Goal: Task Accomplishment & Management: Manage account settings

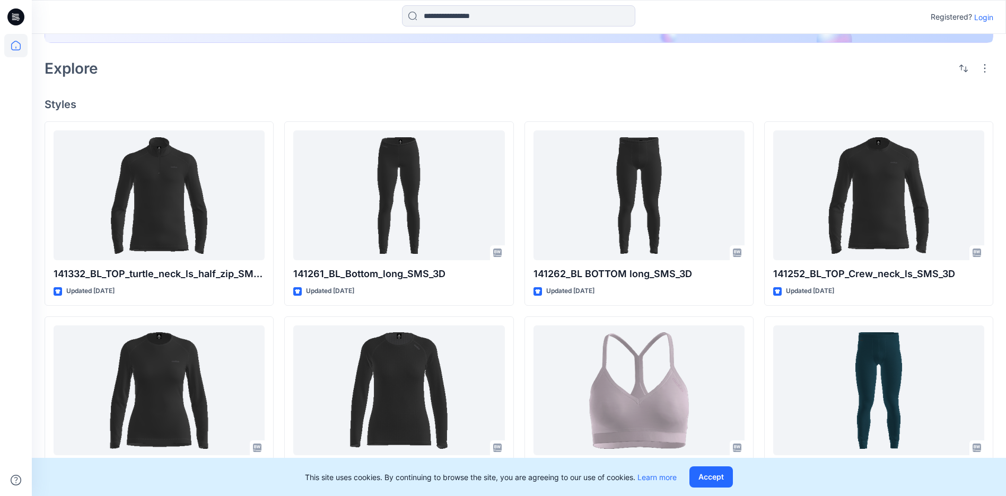
scroll to position [212, 0]
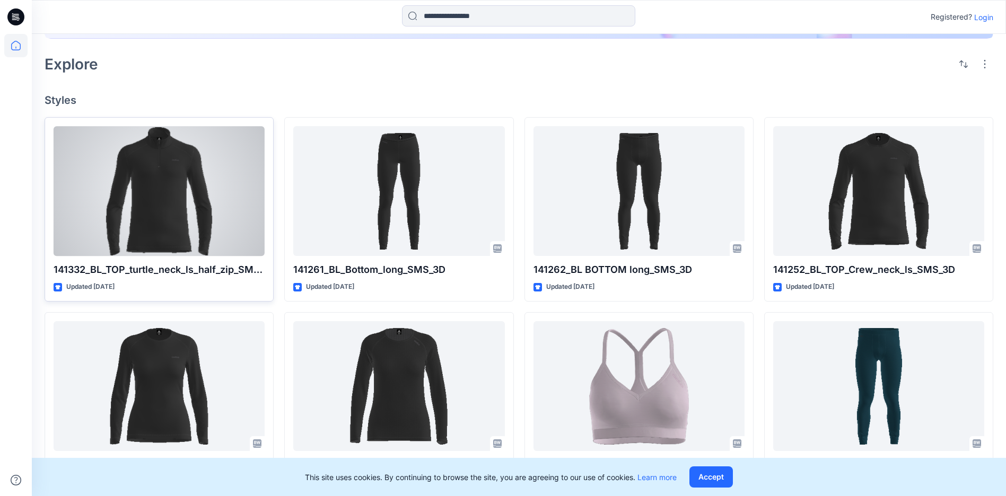
click at [198, 199] on div at bounding box center [159, 191] width 211 height 130
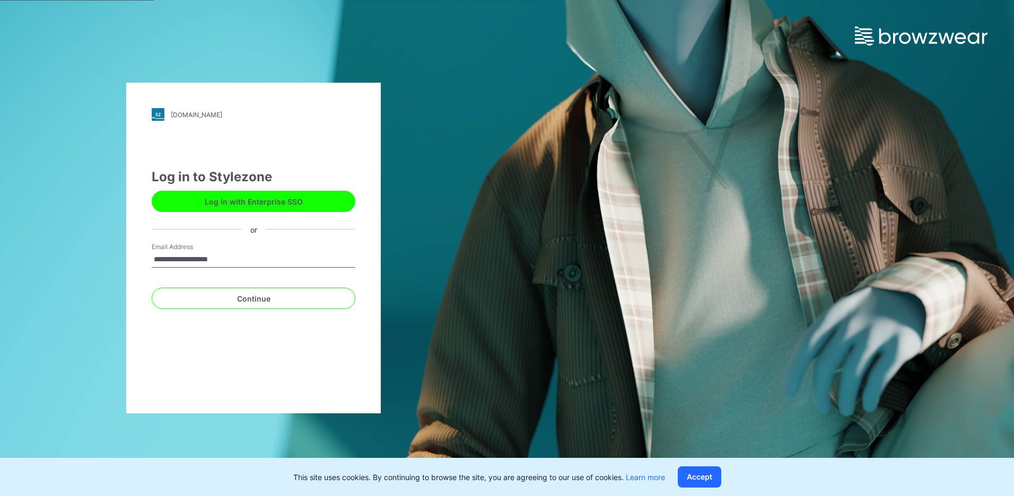
type input "**********"
click at [152, 288] on button "Continue" at bounding box center [254, 298] width 204 height 21
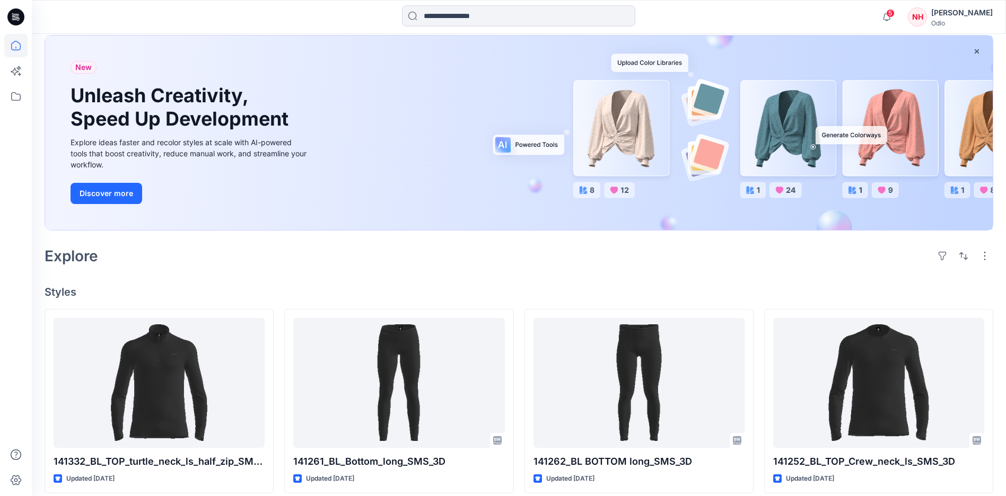
scroll to position [159, 0]
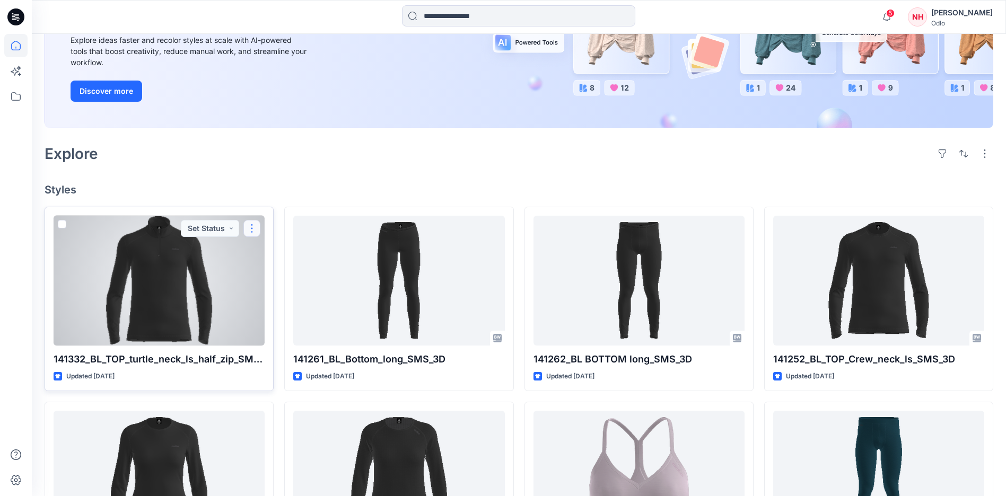
click at [247, 231] on button "button" at bounding box center [251, 228] width 17 height 17
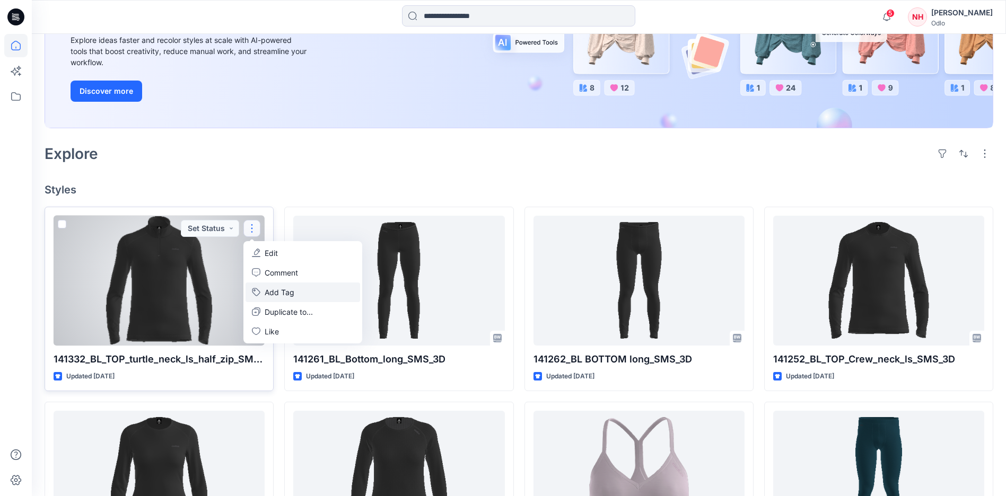
click at [304, 292] on button "Add Tag" at bounding box center [302, 293] width 115 height 20
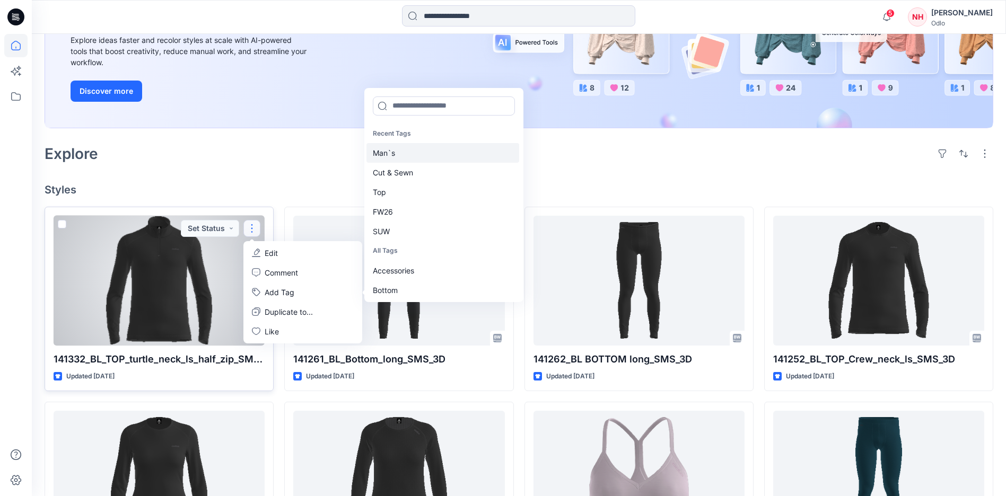
click at [409, 153] on div "Man`s" at bounding box center [442, 153] width 153 height 20
click at [410, 153] on div "Cut & Sewn" at bounding box center [442, 153] width 153 height 20
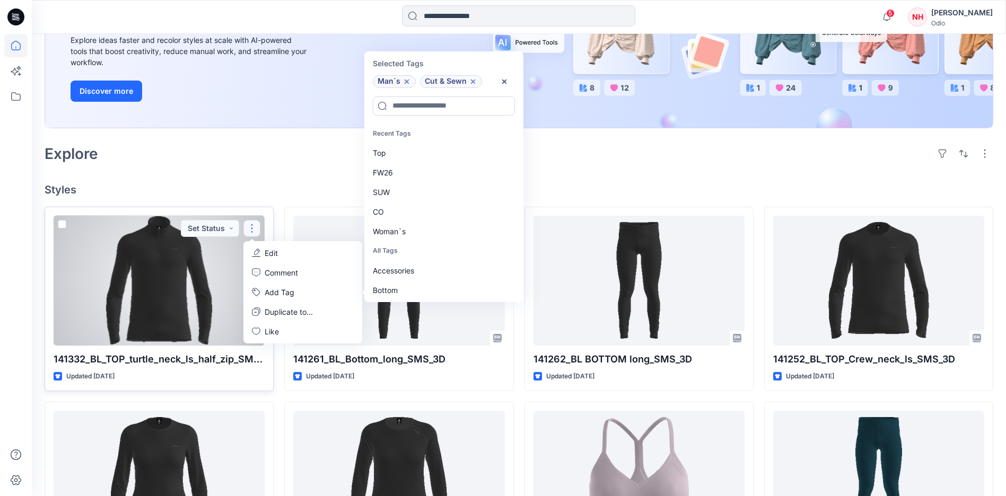
click at [410, 153] on div "Top" at bounding box center [442, 153] width 153 height 20
click at [410, 153] on div "FW26" at bounding box center [442, 153] width 153 height 20
click at [410, 153] on div "SUW" at bounding box center [442, 153] width 153 height 20
click at [410, 153] on div "CO" at bounding box center [442, 153] width 153 height 20
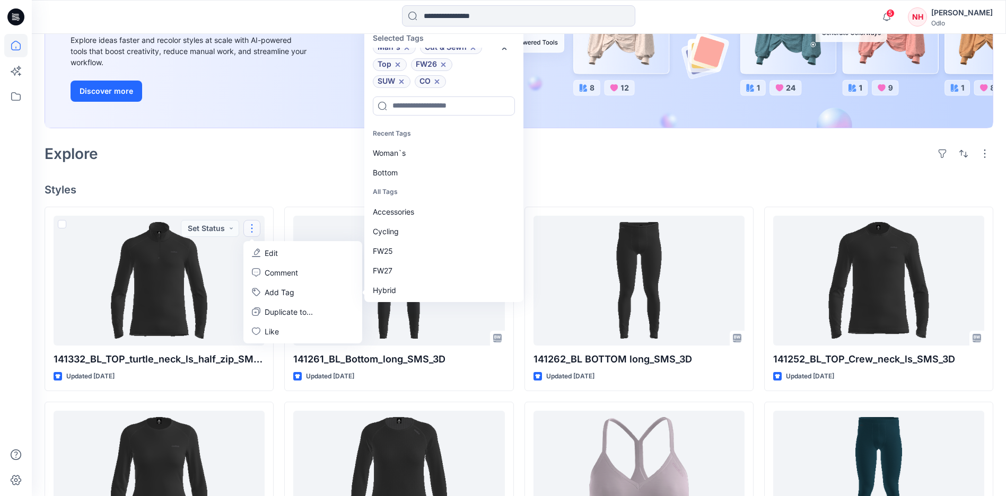
click at [296, 186] on h4 "Styles" at bounding box center [519, 189] width 949 height 13
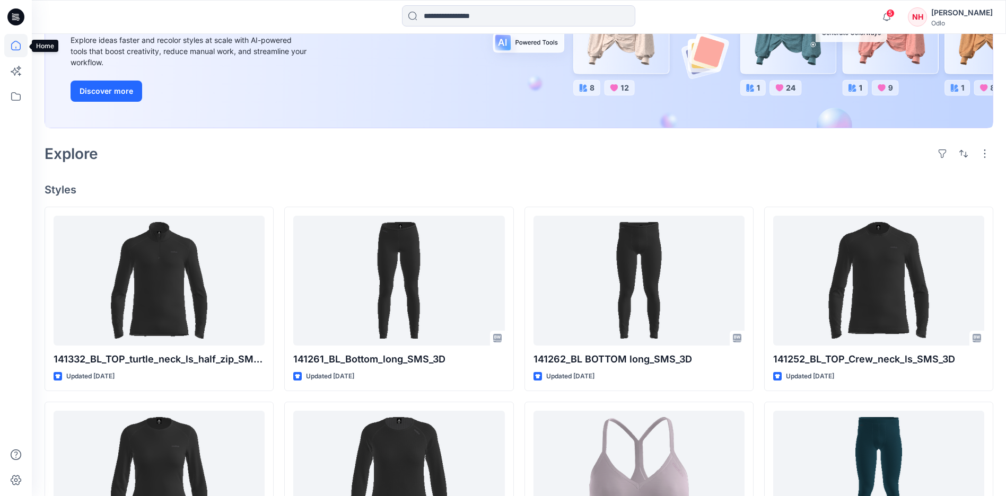
click at [19, 45] on icon at bounding box center [15, 45] width 23 height 23
click at [15, 102] on icon at bounding box center [15, 96] width 23 height 23
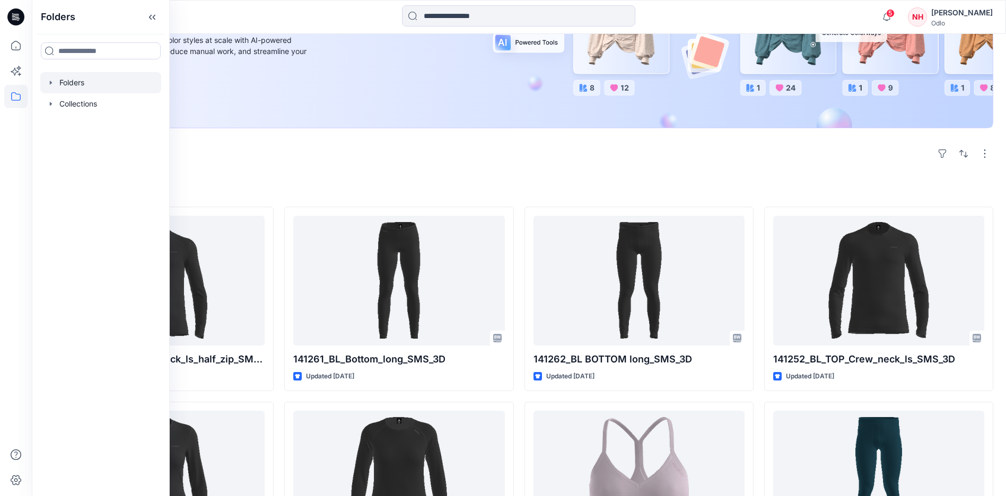
click at [104, 86] on div at bounding box center [100, 82] width 121 height 21
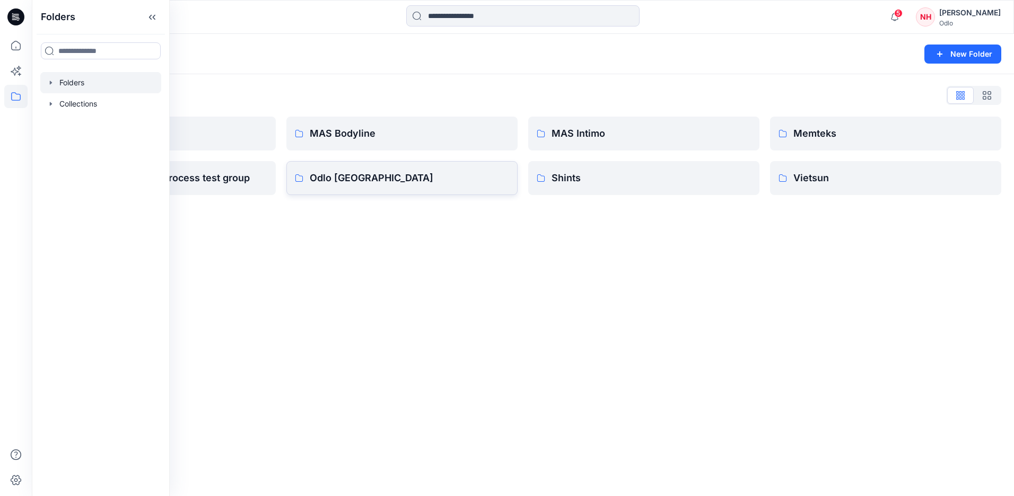
click at [390, 177] on p "Odlo [GEOGRAPHIC_DATA]" at bounding box center [409, 178] width 199 height 15
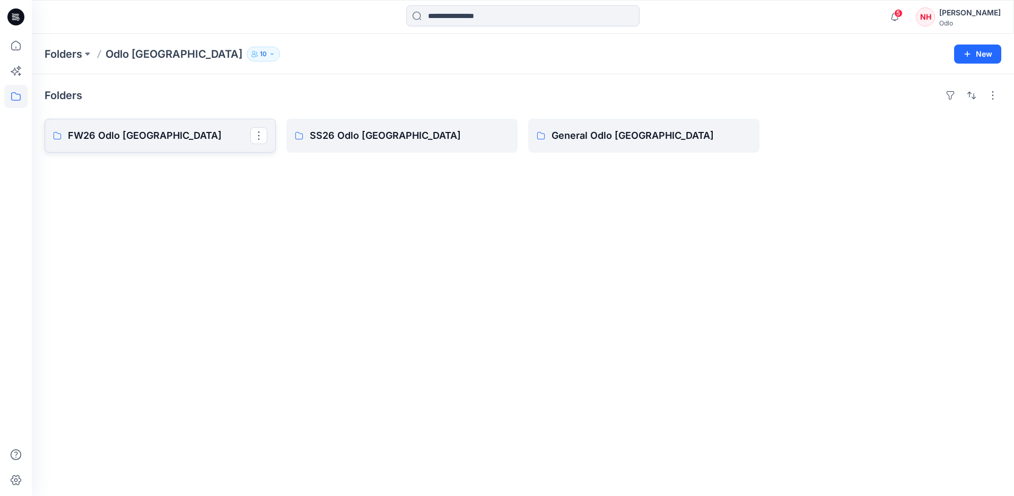
click at [203, 145] on link "FW26 Odlo [GEOGRAPHIC_DATA]" at bounding box center [160, 136] width 231 height 34
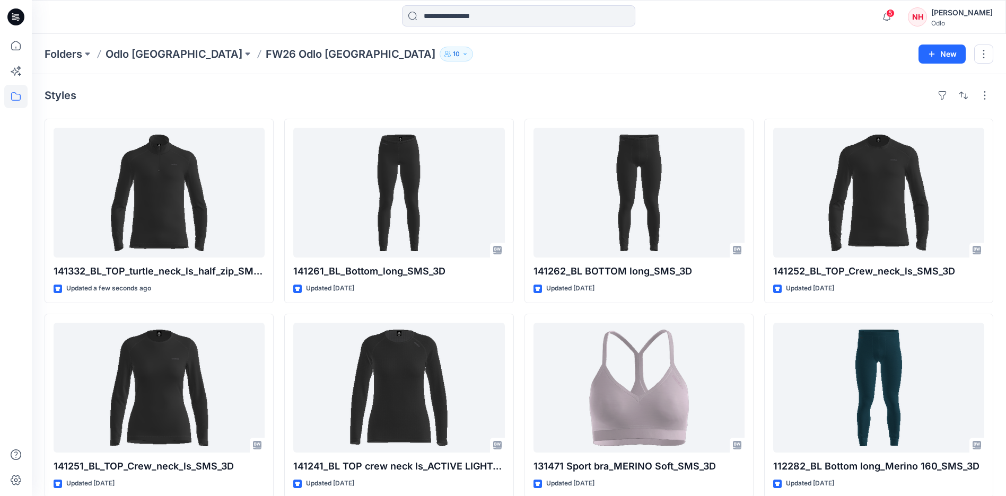
click at [870, 72] on div "Folders Odlo [GEOGRAPHIC_DATA] FW26 Odlo [GEOGRAPHIC_DATA] 10 New" at bounding box center [519, 54] width 974 height 40
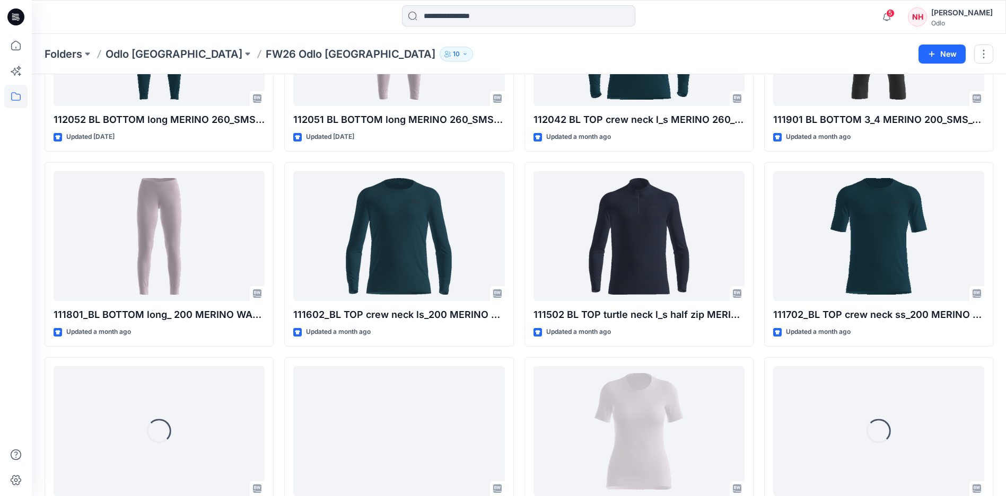
scroll to position [1735, 0]
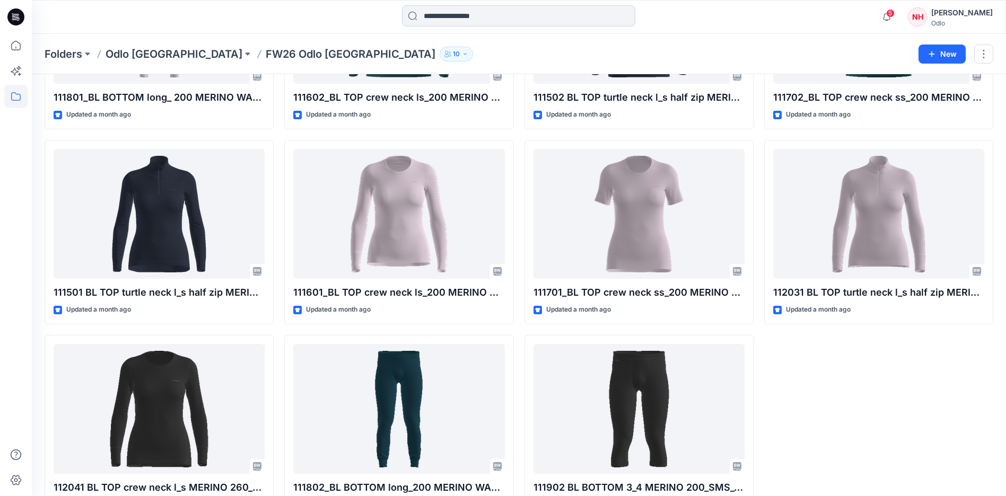
click at [480, 17] on input at bounding box center [518, 15] width 233 height 21
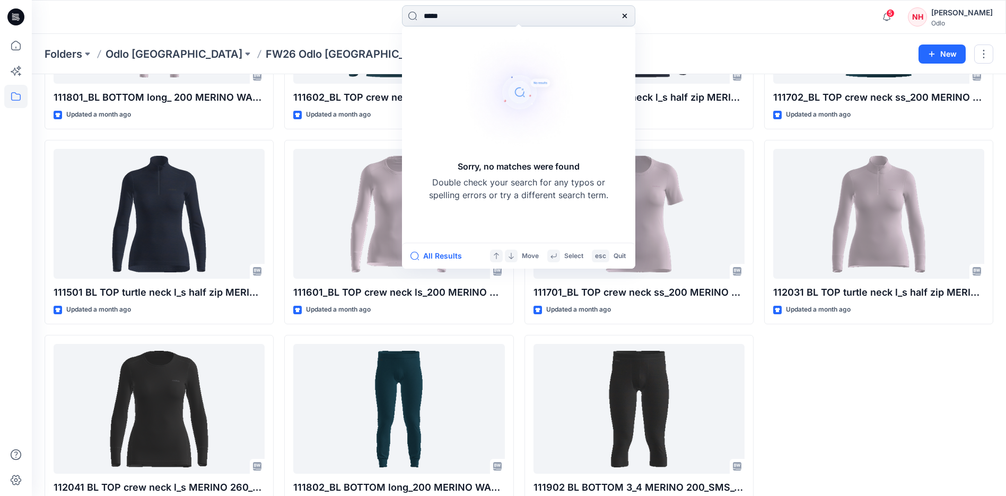
click at [434, 16] on input "*****" at bounding box center [518, 15] width 233 height 21
click at [489, 13] on input "******" at bounding box center [518, 15] width 233 height 21
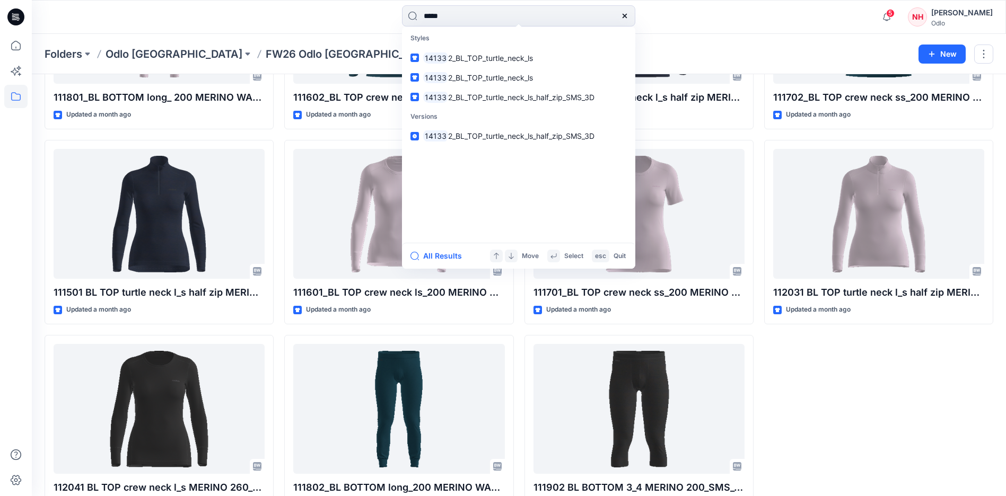
type input "*****"
click at [627, 14] on icon at bounding box center [624, 16] width 4 height 4
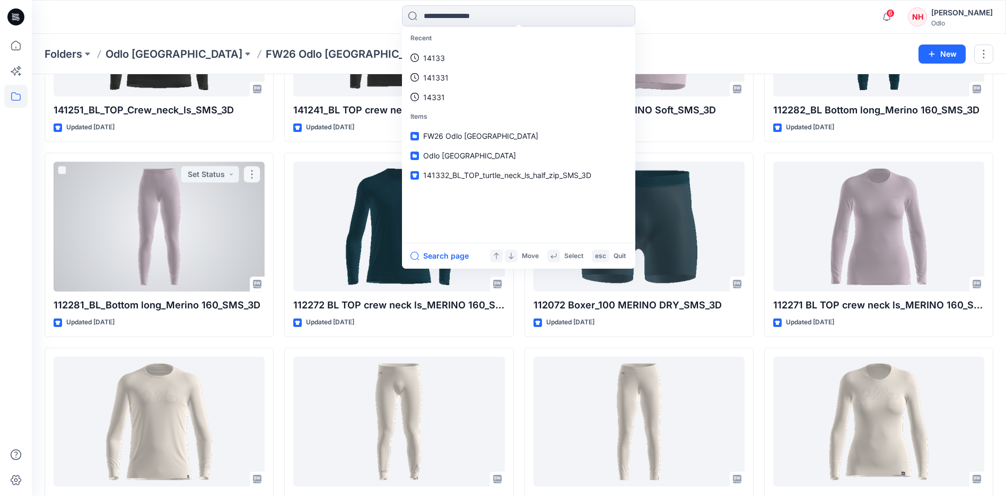
scroll to position [0, 0]
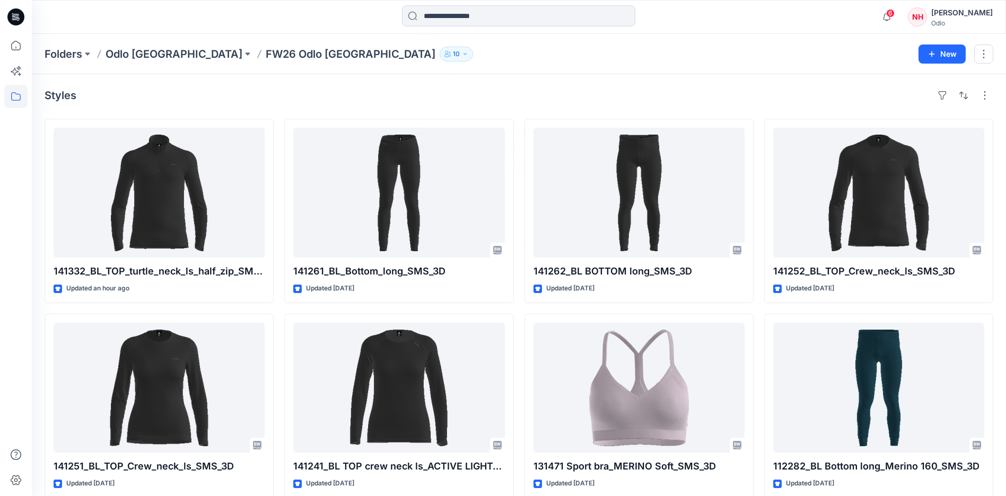
click at [791, 31] on div "Recent 14133 141331 14331 Items FW26 Odlo Romania Odlo Romania 141332_BL_TOP_tu…" at bounding box center [519, 17] width 974 height 34
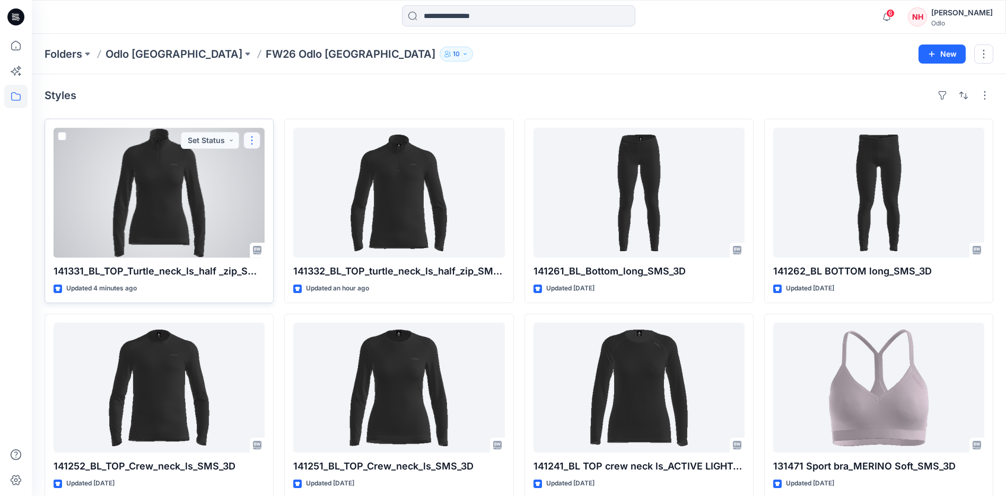
click at [257, 141] on button "button" at bounding box center [251, 140] width 17 height 17
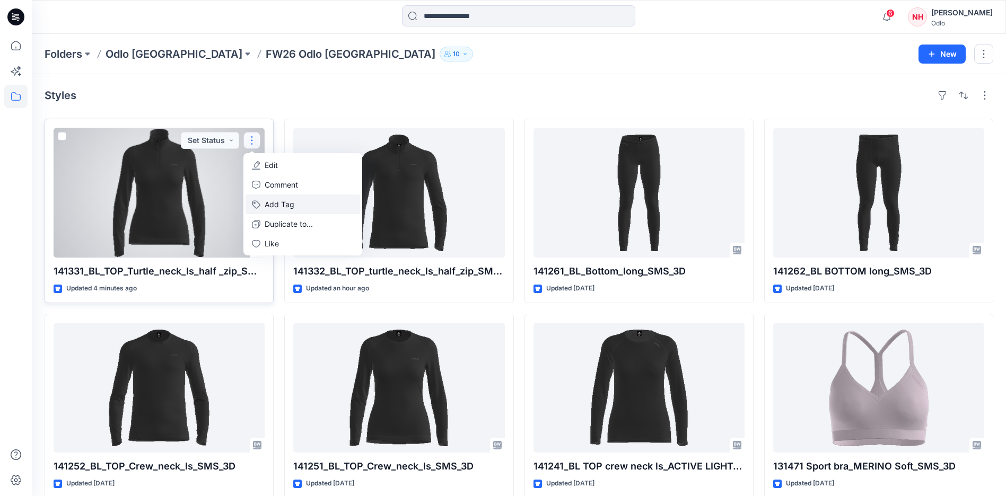
click at [315, 207] on button "Add Tag" at bounding box center [302, 205] width 115 height 20
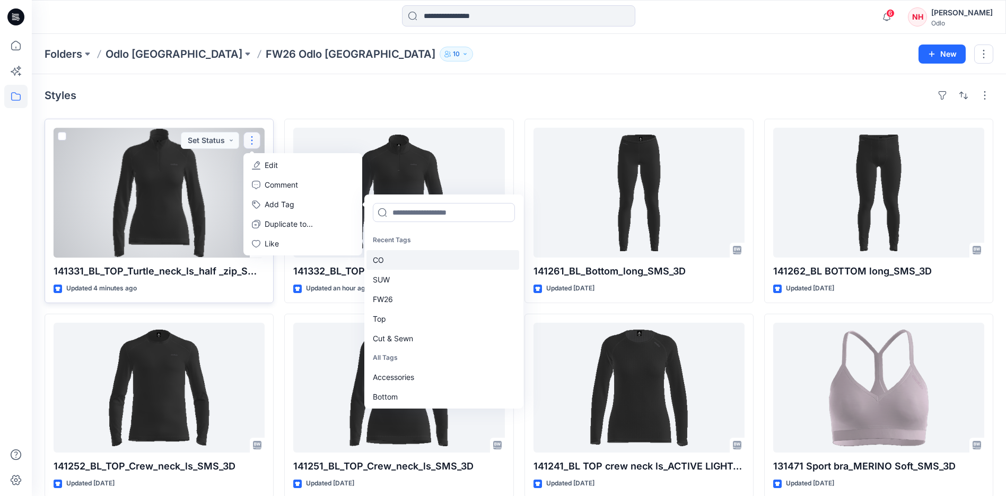
click at [416, 261] on div "CO" at bounding box center [442, 260] width 153 height 20
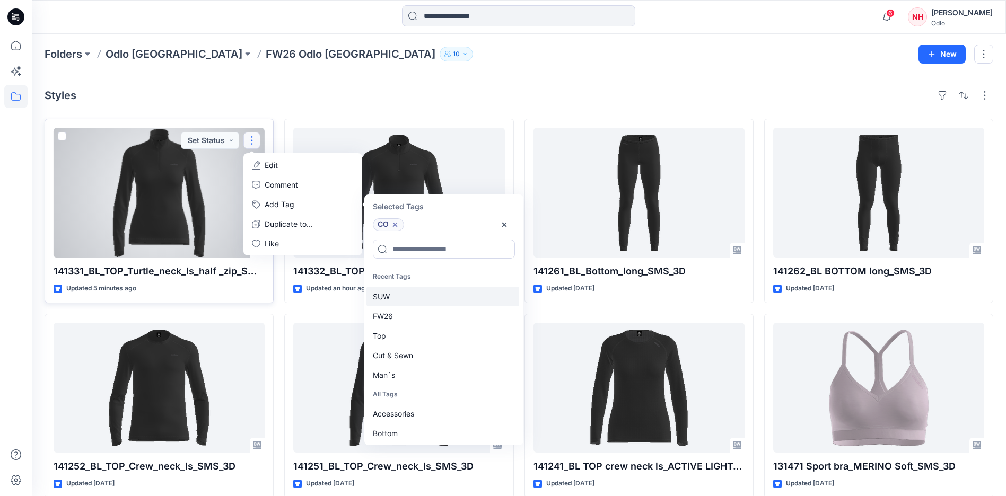
click at [415, 301] on div "SUW" at bounding box center [442, 297] width 153 height 20
click at [415, 301] on div "FW26" at bounding box center [442, 297] width 153 height 20
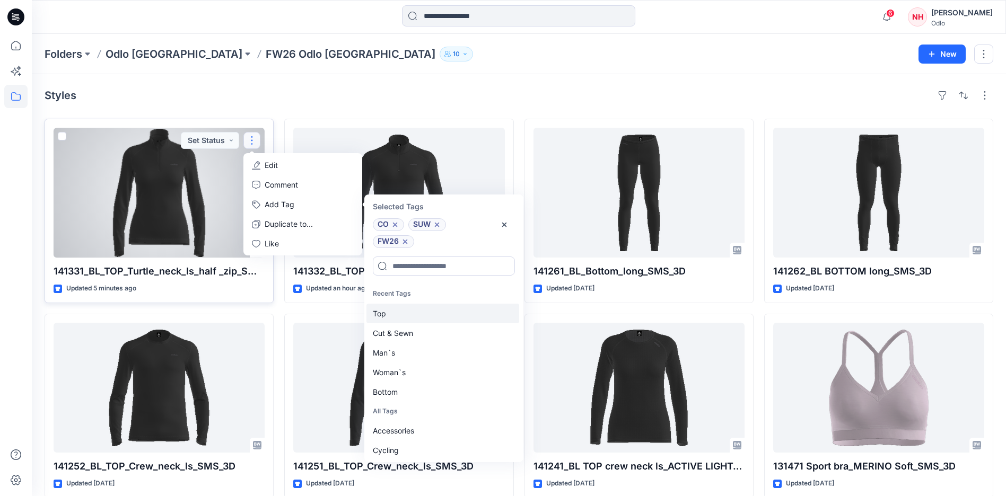
click at [409, 316] on div "Top" at bounding box center [442, 314] width 153 height 20
click at [414, 318] on div "Cut & Sewn" at bounding box center [442, 314] width 153 height 20
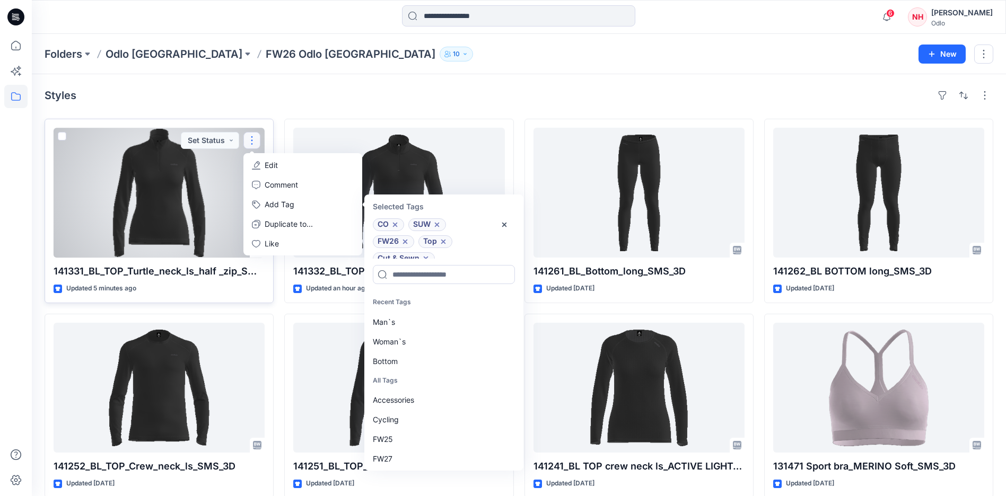
scroll to position [8, 0]
click at [412, 347] on div "Woman`s" at bounding box center [442, 342] width 153 height 20
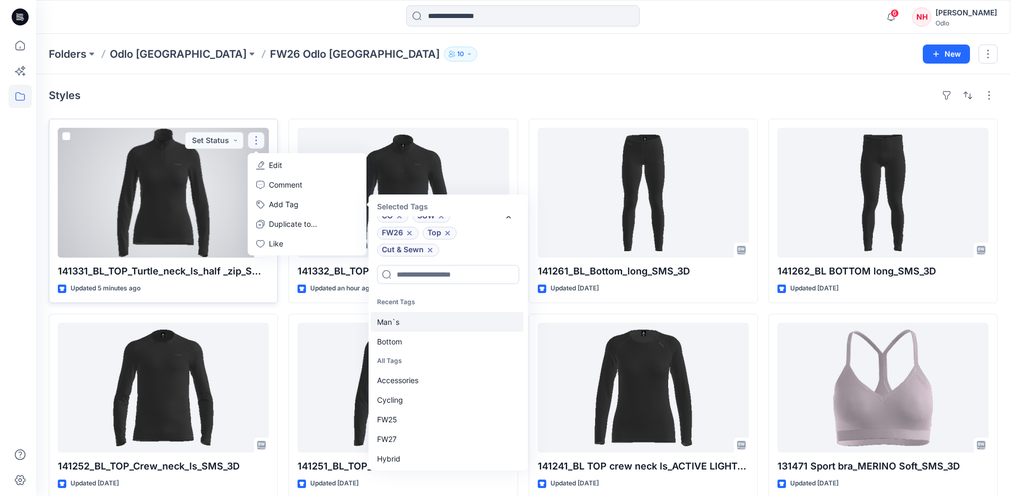
scroll to position [25, 0]
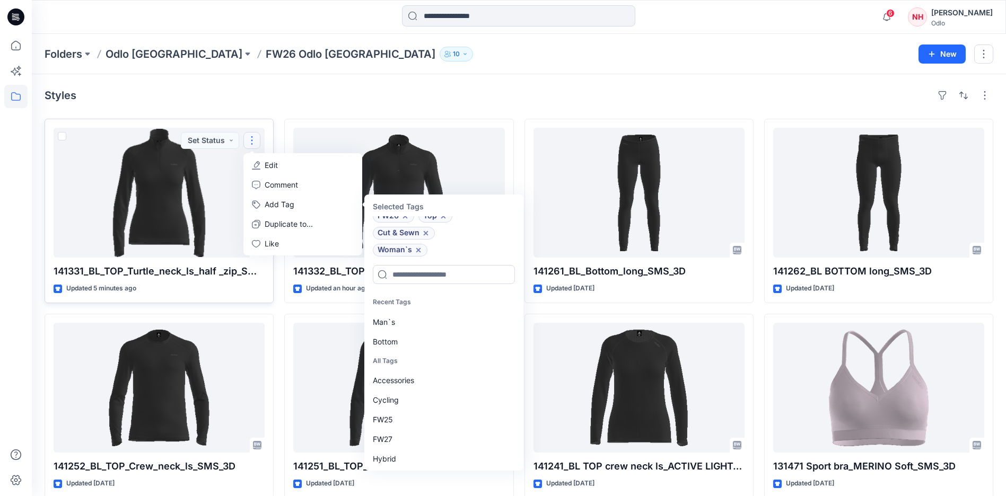
drag, startPoint x: 370, startPoint y: 93, endPoint x: 234, endPoint y: 130, distance: 140.4
click at [341, 99] on div "Styles" at bounding box center [519, 95] width 949 height 17
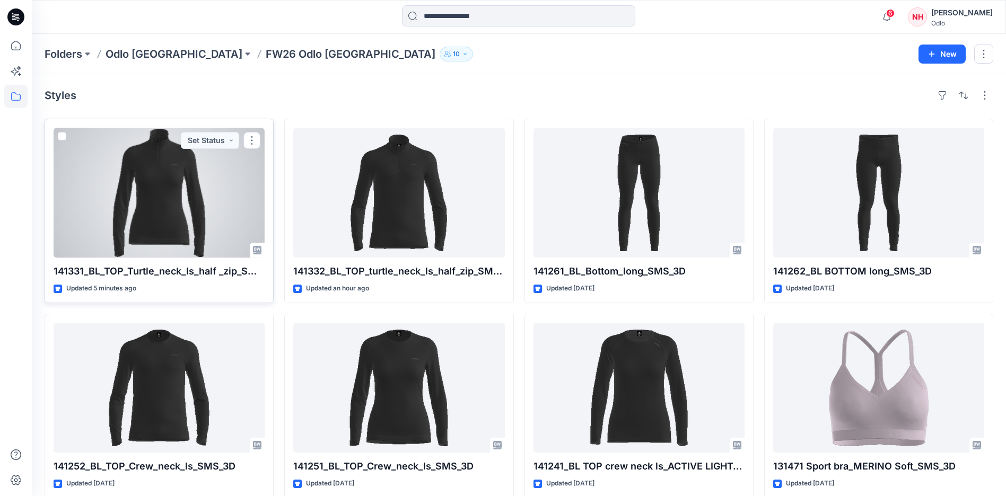
click at [217, 191] on div at bounding box center [159, 193] width 211 height 130
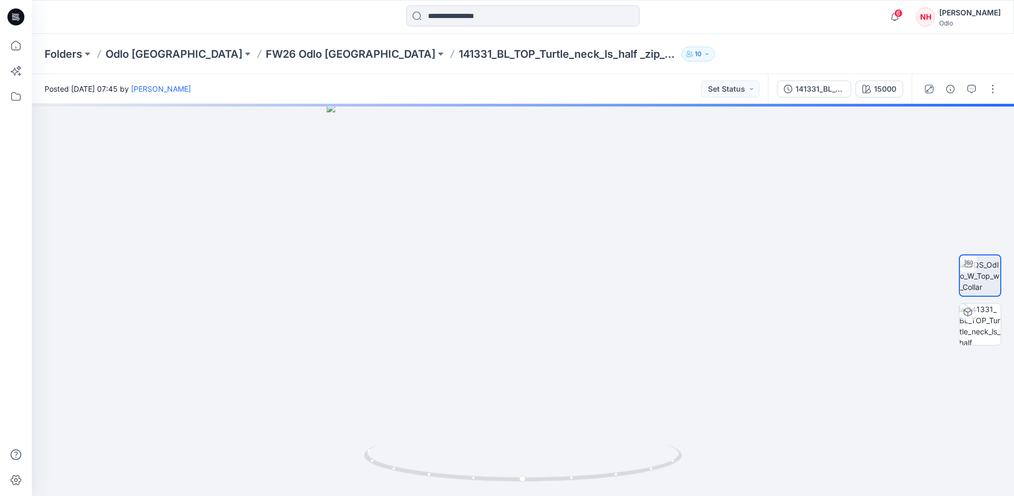
click at [941, 90] on div at bounding box center [960, 89] width 98 height 30
click at [949, 87] on icon "button" at bounding box center [950, 89] width 8 height 8
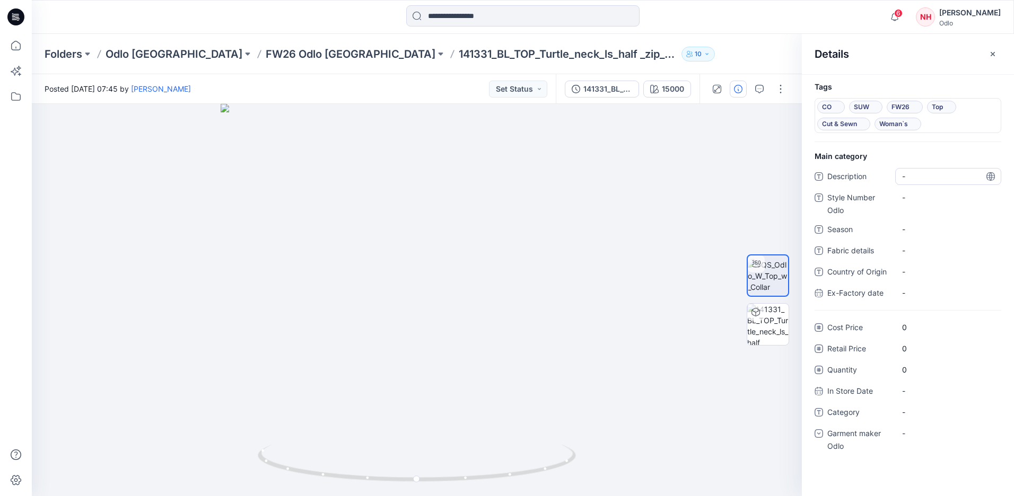
click at [932, 177] on span "-" at bounding box center [948, 176] width 92 height 11
click at [931, 200] on Odlo "-" at bounding box center [948, 197] width 92 height 11
type textarea "******"
click at [932, 226] on span "-" at bounding box center [948, 229] width 92 height 11
type textarea "****"
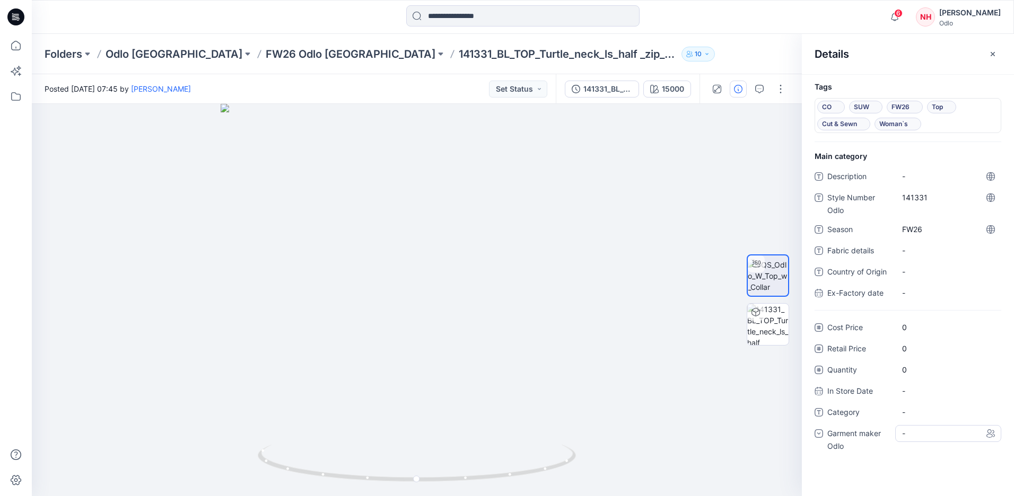
click at [921, 436] on div "-" at bounding box center [948, 433] width 106 height 17
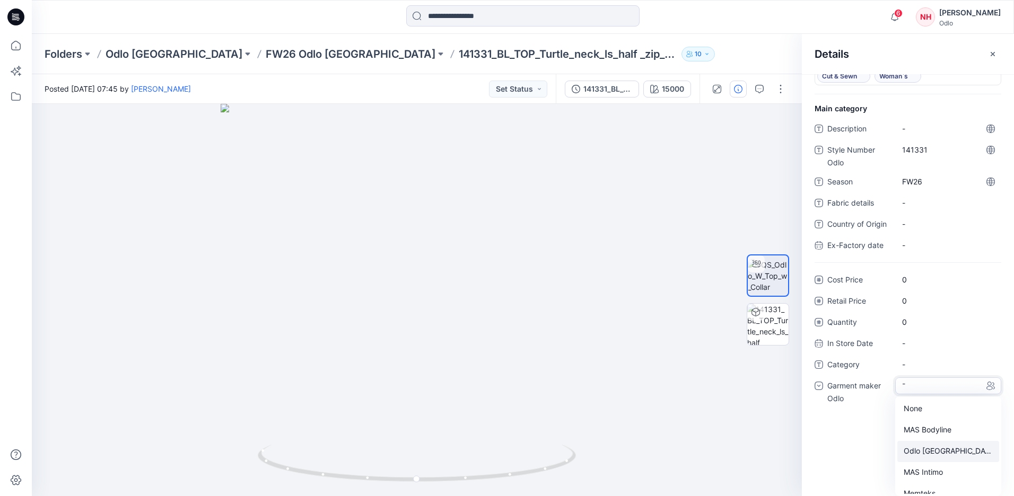
click at [932, 454] on div "Odlo [GEOGRAPHIC_DATA]" at bounding box center [948, 451] width 102 height 21
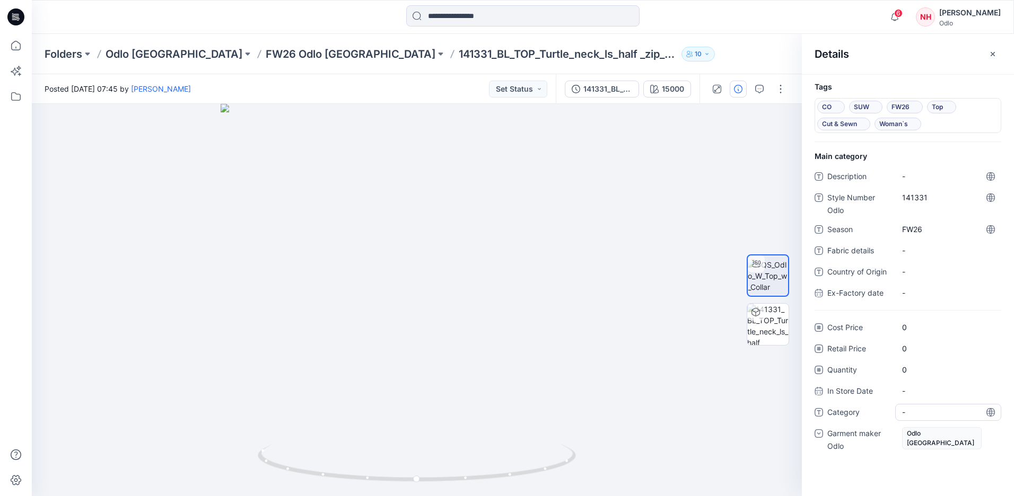
click at [945, 410] on span "-" at bounding box center [948, 412] width 92 height 11
type textarea "***"
click at [993, 51] on icon "button" at bounding box center [992, 54] width 8 height 8
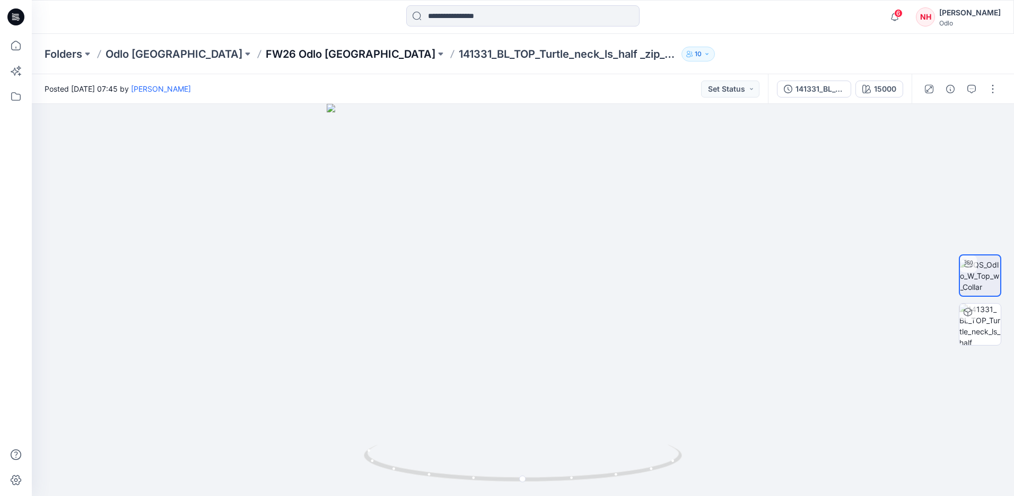
click at [268, 58] on p "FW26 Odlo [GEOGRAPHIC_DATA]" at bounding box center [351, 54] width 170 height 15
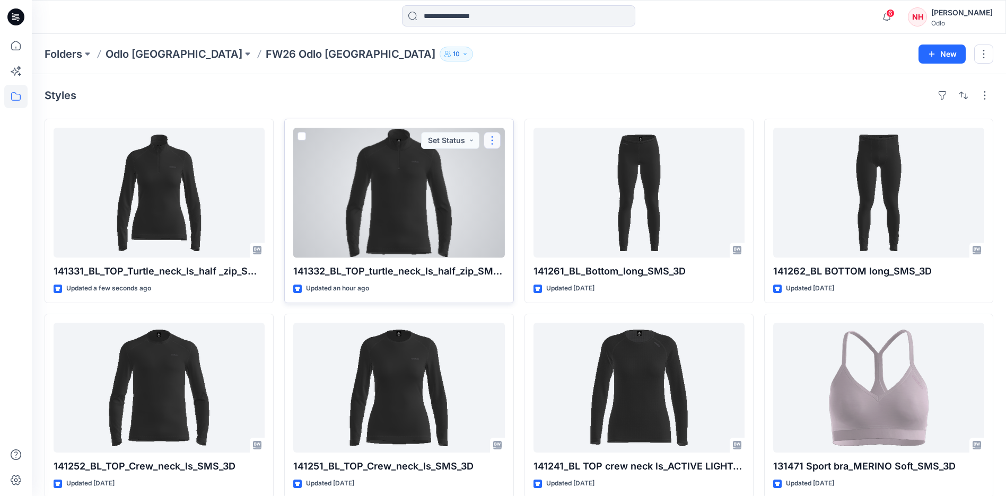
click at [489, 146] on button "button" at bounding box center [492, 140] width 17 height 17
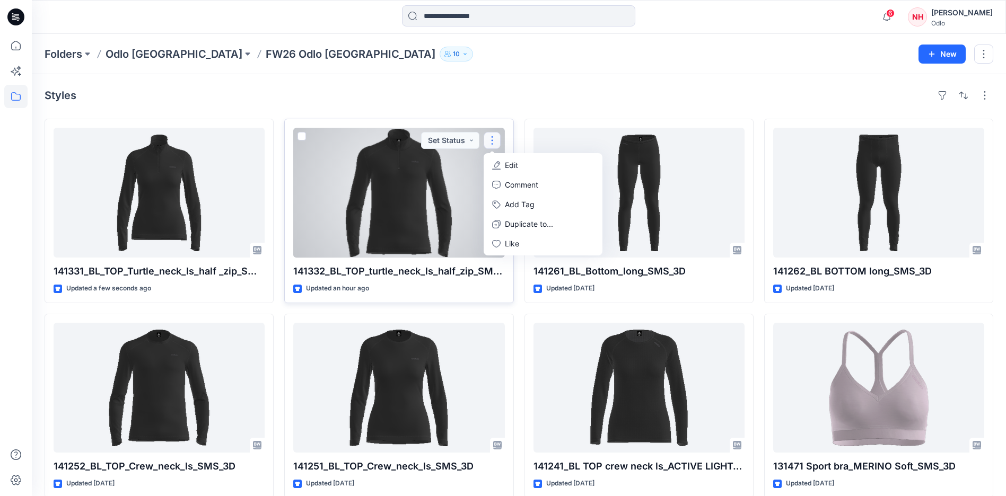
click at [448, 193] on div at bounding box center [398, 193] width 211 height 130
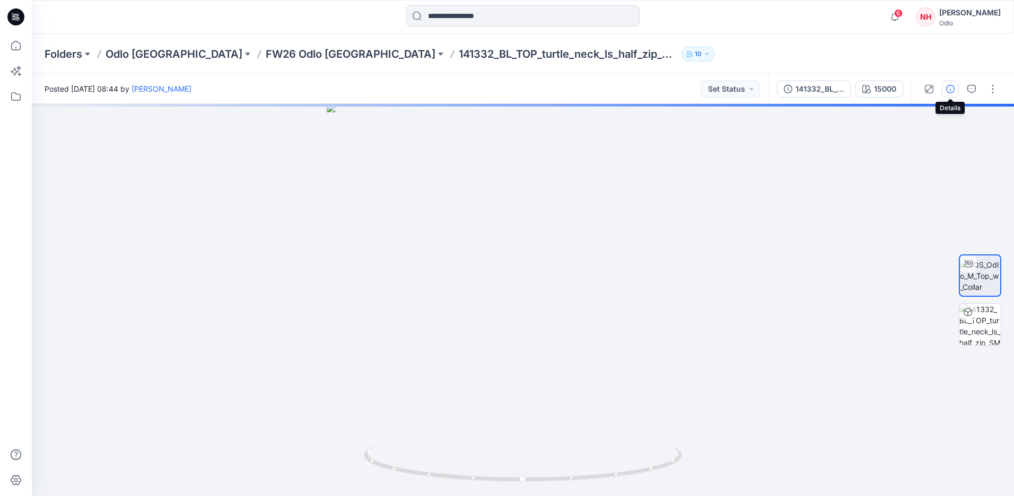
click at [954, 91] on icon "button" at bounding box center [950, 89] width 8 height 8
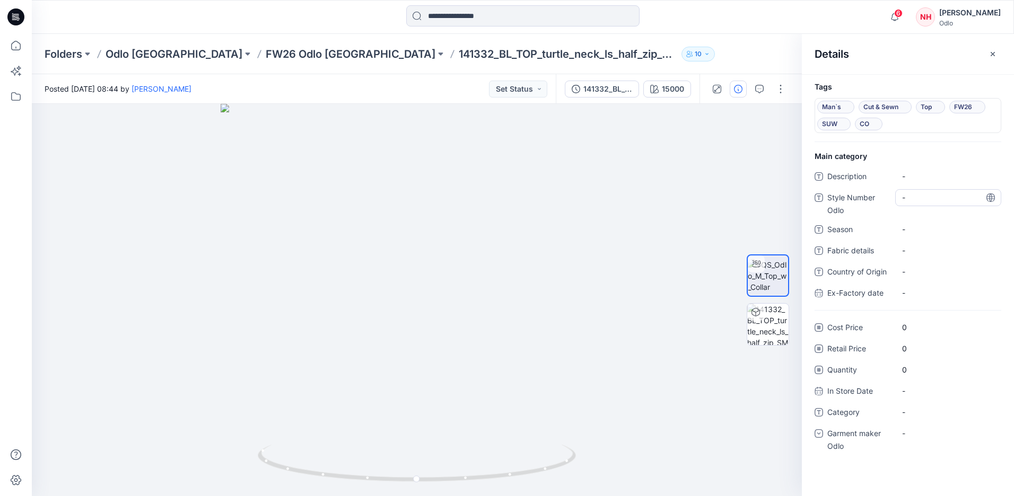
click at [934, 200] on Odlo "-" at bounding box center [948, 197] width 92 height 11
type textarea "******"
click at [932, 225] on span "-" at bounding box center [948, 229] width 92 height 11
type textarea "****"
click at [970, 434] on div "-" at bounding box center [948, 433] width 106 height 17
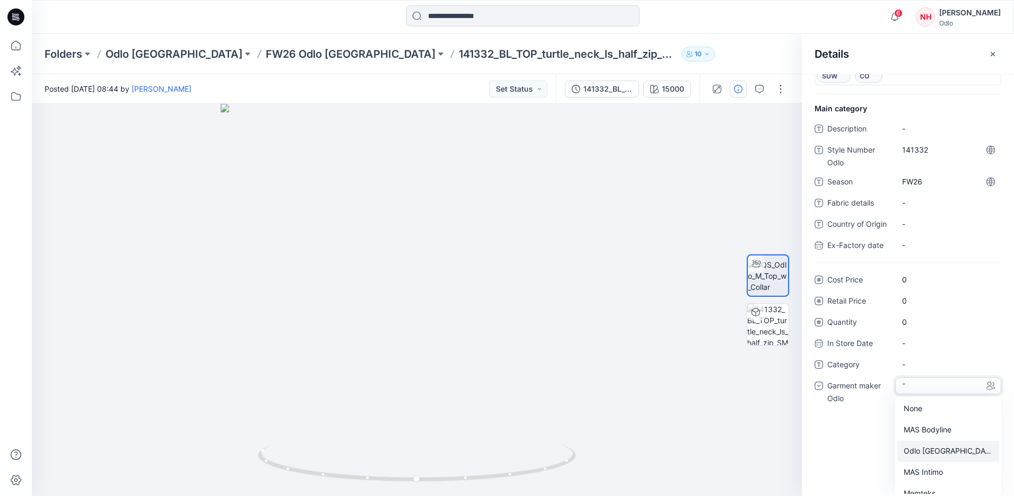
click at [942, 450] on div "Odlo [GEOGRAPHIC_DATA]" at bounding box center [948, 451] width 102 height 21
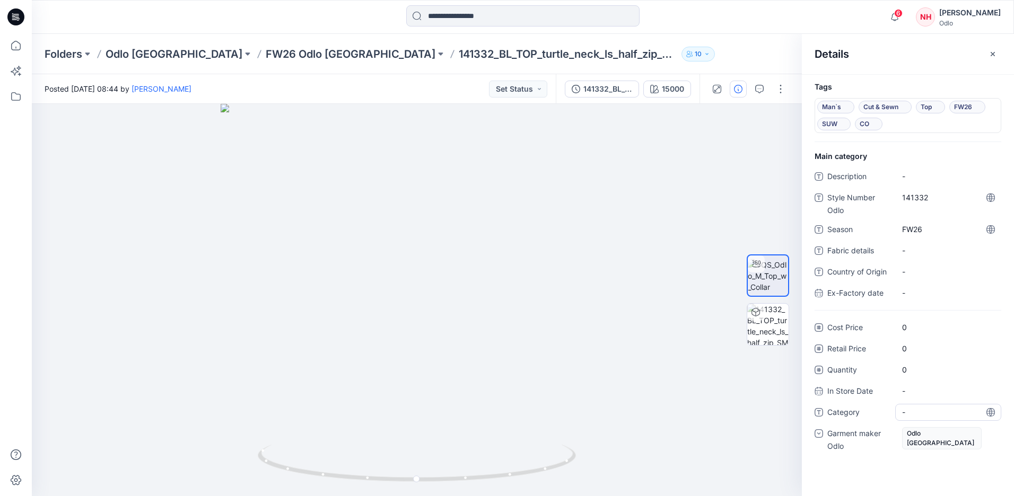
click at [921, 409] on span "-" at bounding box center [948, 412] width 92 height 11
type textarea "***"
click at [759, 452] on div at bounding box center [417, 300] width 770 height 392
click at [991, 58] on icon "button" at bounding box center [992, 54] width 8 height 8
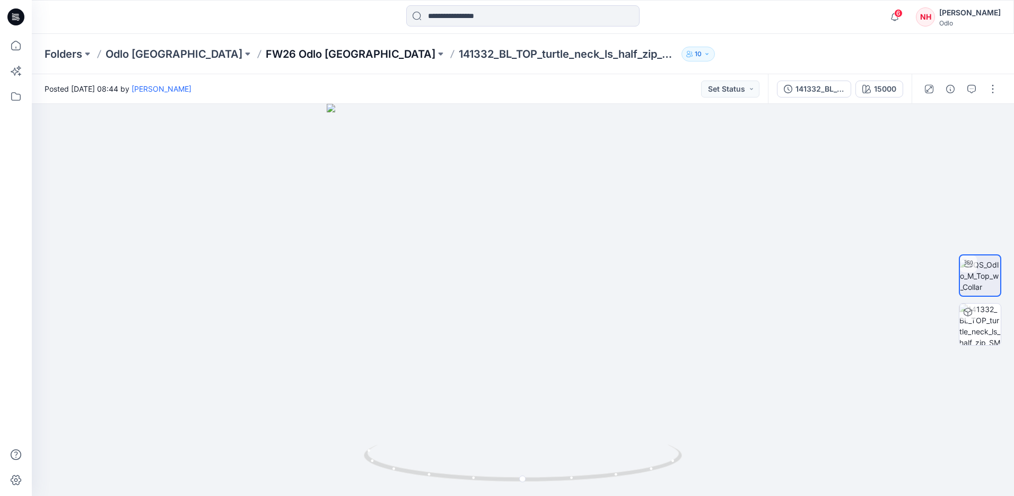
click at [266, 51] on p "FW26 Odlo [GEOGRAPHIC_DATA]" at bounding box center [351, 54] width 170 height 15
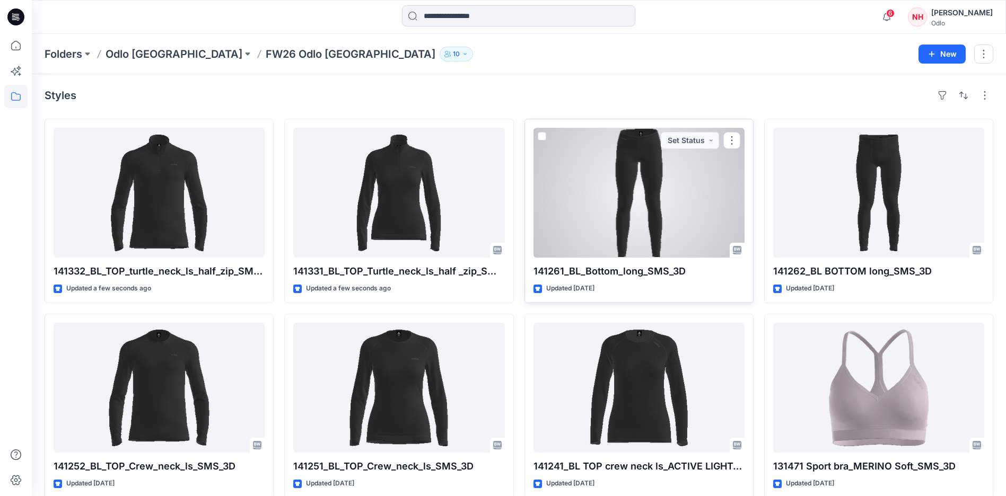
click at [742, 143] on div at bounding box center [638, 193] width 211 height 130
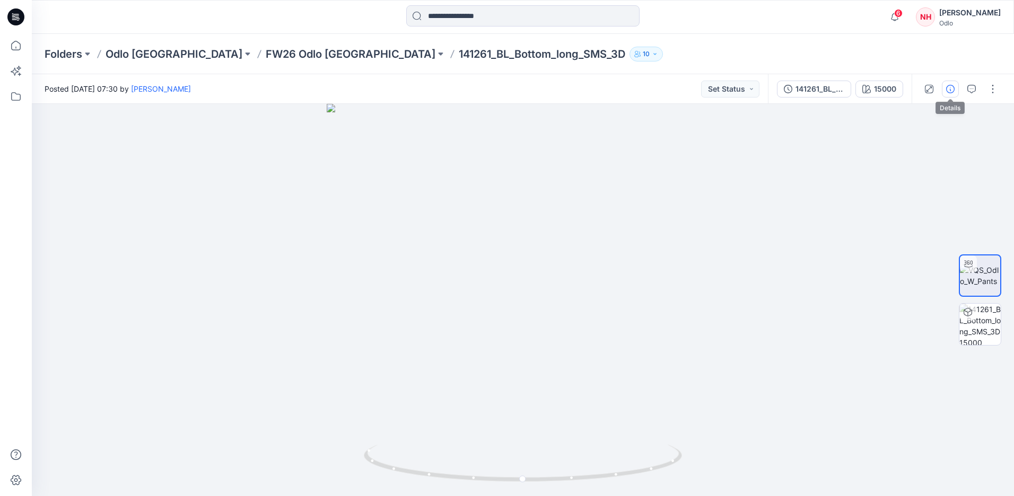
click at [949, 86] on icon "button" at bounding box center [950, 89] width 8 height 8
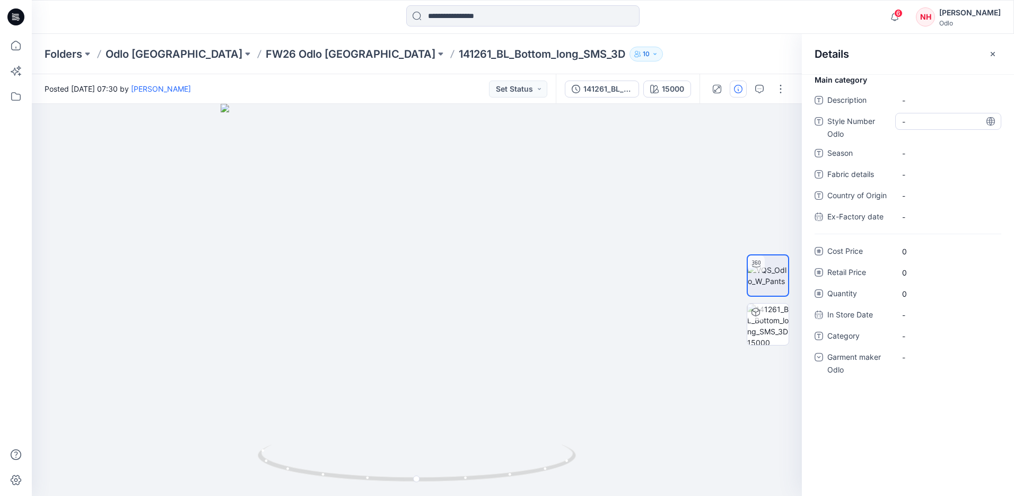
click at [935, 121] on Odlo "-" at bounding box center [948, 121] width 92 height 11
click at [995, 48] on button "button" at bounding box center [992, 54] width 17 height 17
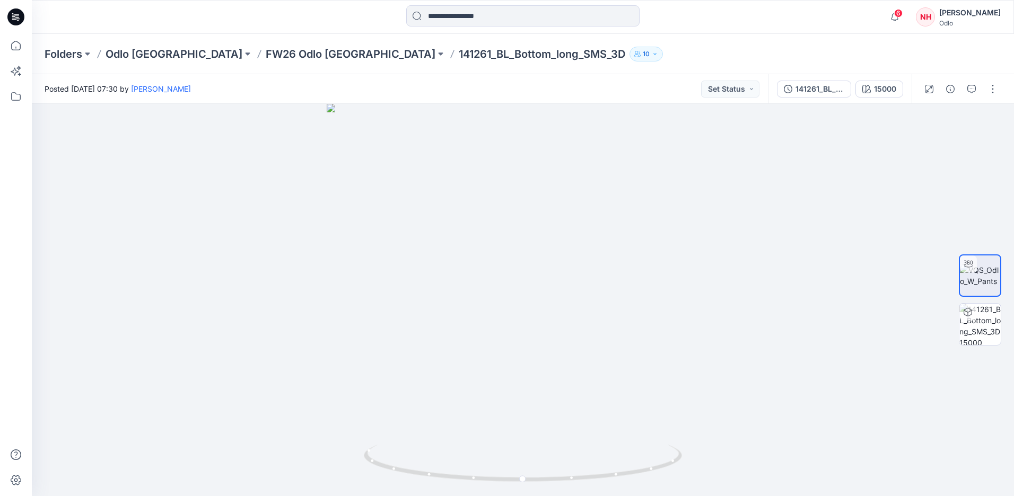
click at [267, 64] on div "Folders Odlo [GEOGRAPHIC_DATA] FW26 Odlo [GEOGRAPHIC_DATA] 141261_BL_Bottom_lon…" at bounding box center [523, 54] width 982 height 40
click at [268, 57] on p "FW26 Odlo [GEOGRAPHIC_DATA]" at bounding box center [351, 54] width 170 height 15
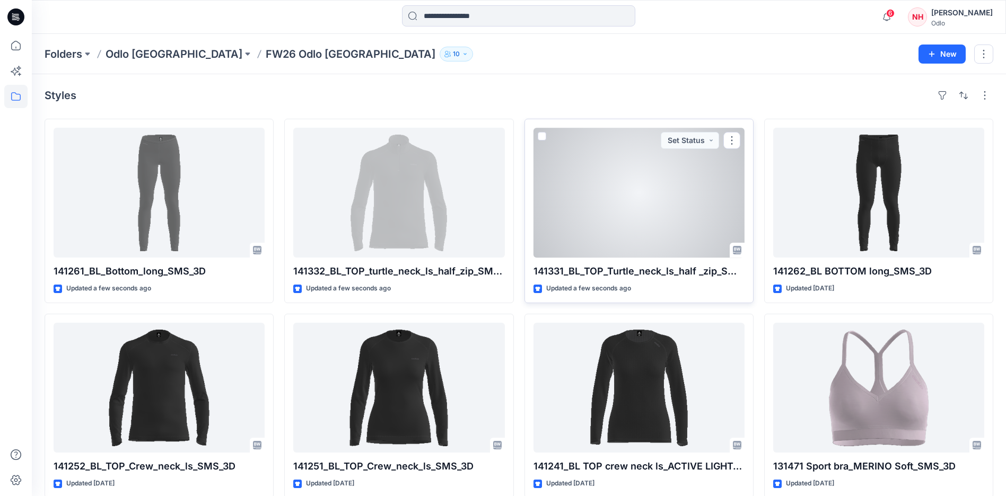
click at [738, 138] on button "button" at bounding box center [731, 140] width 17 height 17
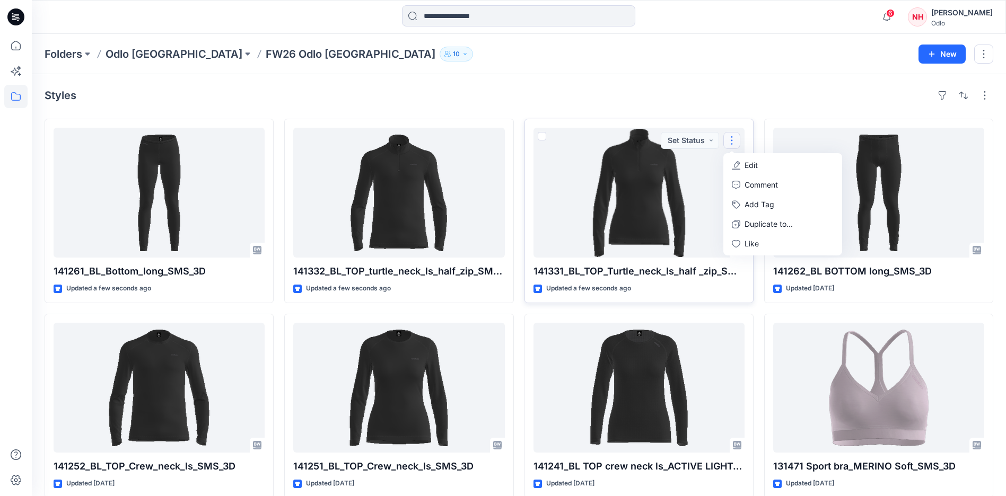
click at [699, 69] on div "Folders Odlo [GEOGRAPHIC_DATA] FW26 Odlo [GEOGRAPHIC_DATA] 10 New" at bounding box center [519, 54] width 974 height 40
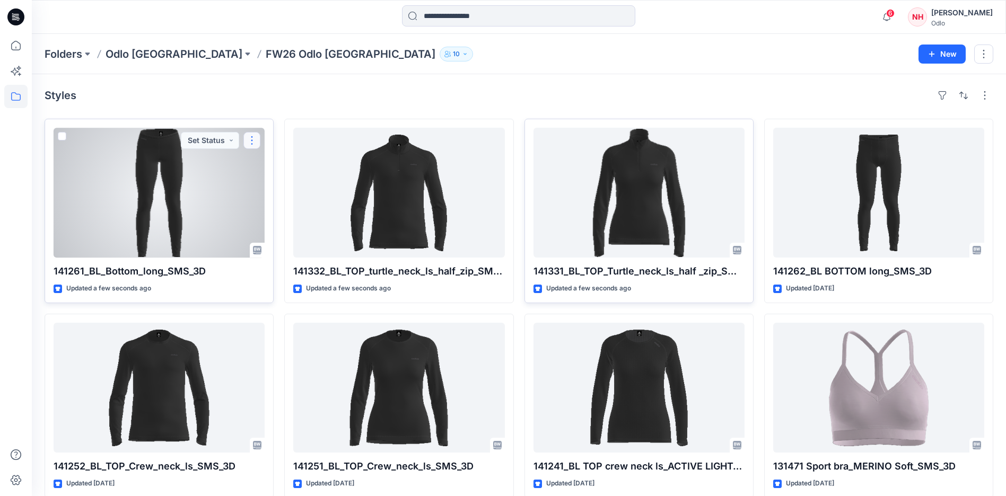
click at [249, 143] on button "button" at bounding box center [251, 140] width 17 height 17
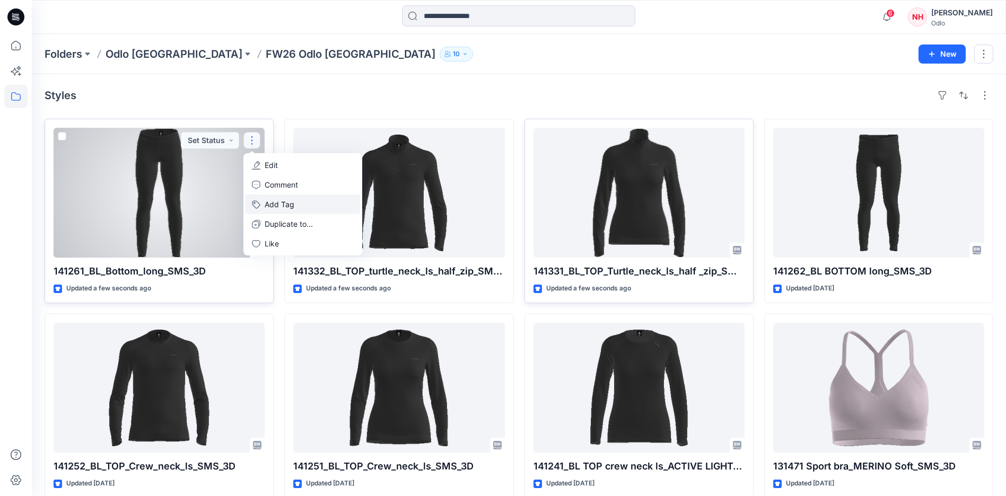
click at [300, 207] on button "Add Tag" at bounding box center [302, 205] width 115 height 20
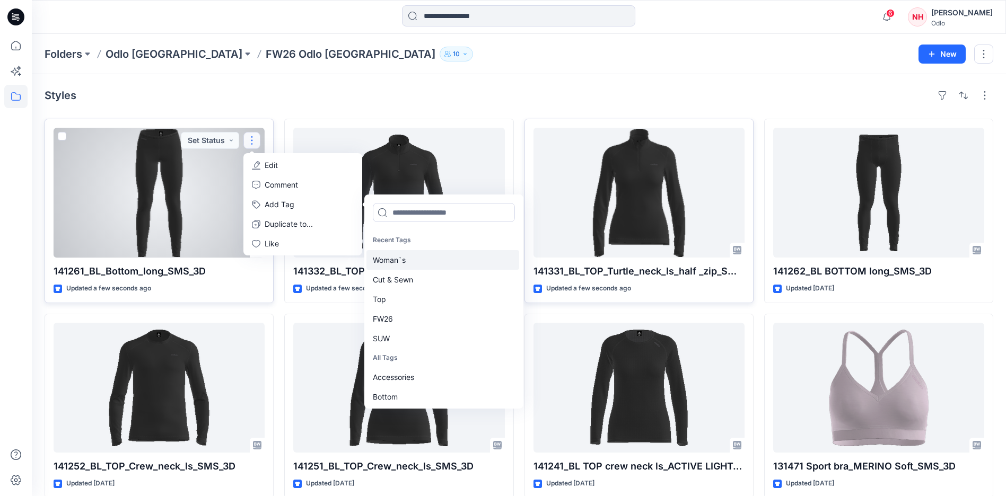
click at [418, 261] on div "Woman`s" at bounding box center [442, 260] width 153 height 20
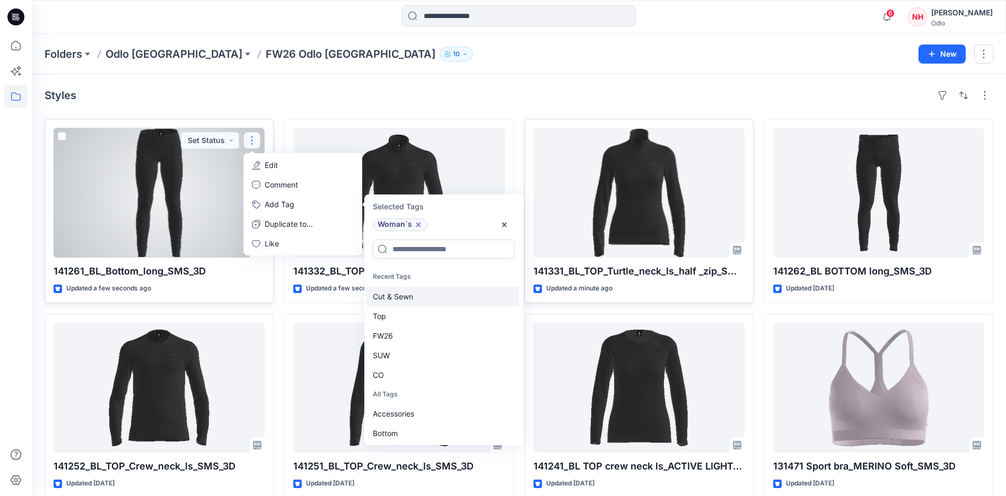
click at [416, 298] on div "Cut & Sewn" at bounding box center [442, 297] width 153 height 20
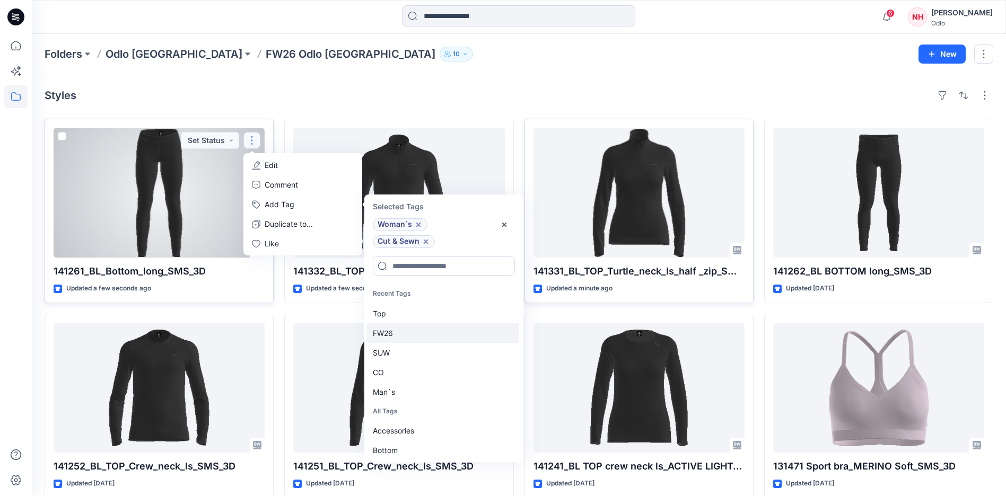
click at [423, 338] on div "FW26" at bounding box center [442, 333] width 153 height 20
click at [423, 338] on div "SUW" at bounding box center [442, 333] width 153 height 20
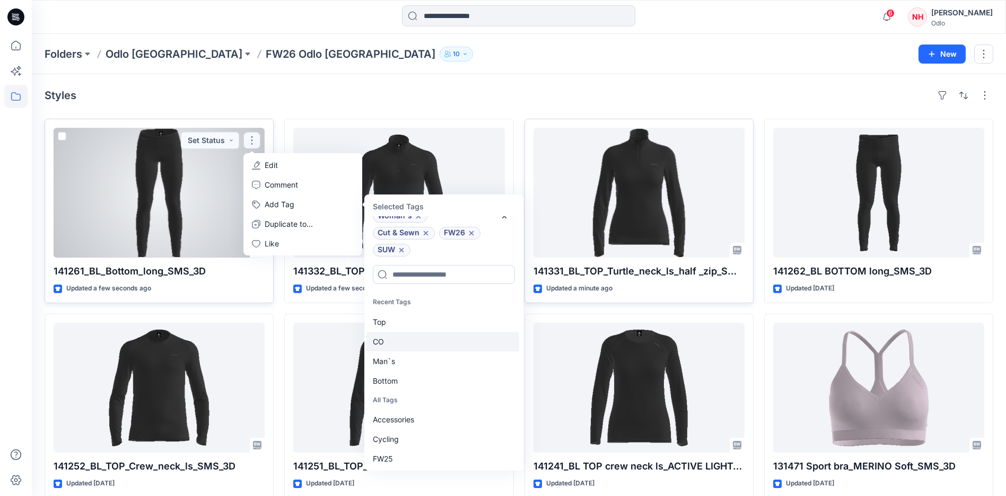
click at [422, 344] on div "CO" at bounding box center [442, 342] width 153 height 20
click at [420, 358] on div "Bottom" at bounding box center [442, 362] width 153 height 20
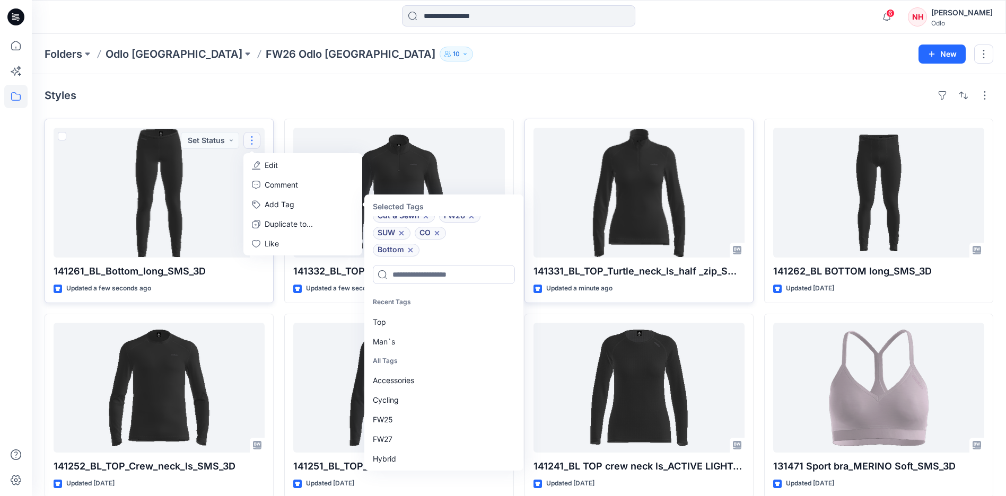
click at [488, 76] on div "Styles 141261_BL_Bottom_long_SMS_3D Updated a few seconds ago Set Status Edit C…" at bounding box center [519, 409] width 974 height 670
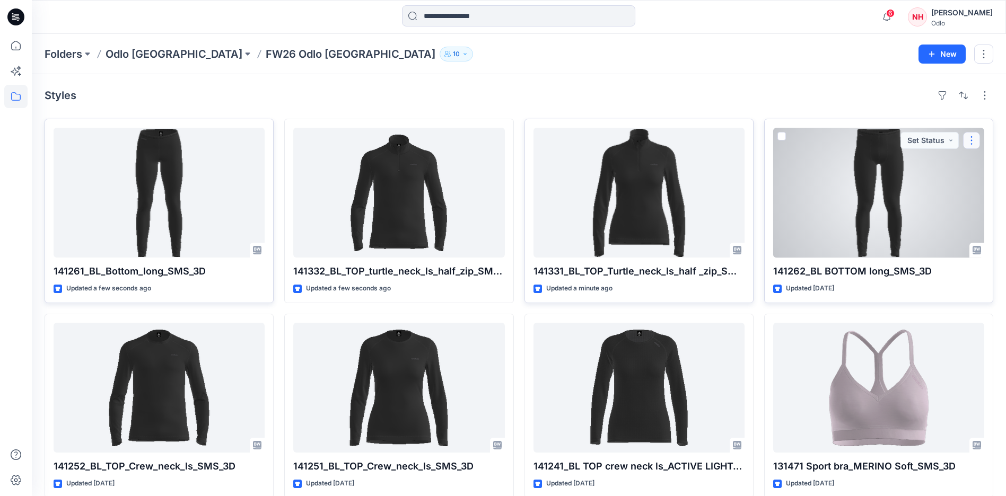
click at [978, 136] on button "button" at bounding box center [971, 140] width 17 height 17
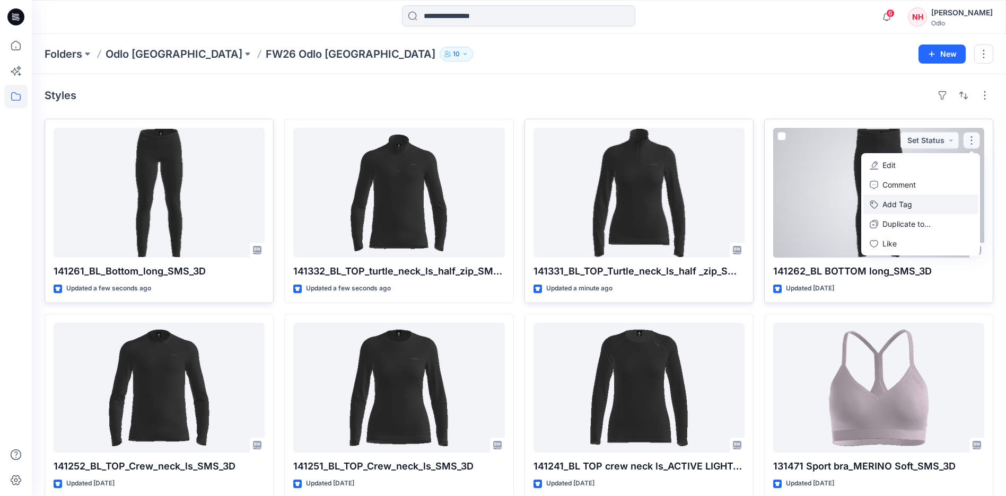
click at [923, 200] on button "Add Tag" at bounding box center [920, 205] width 115 height 20
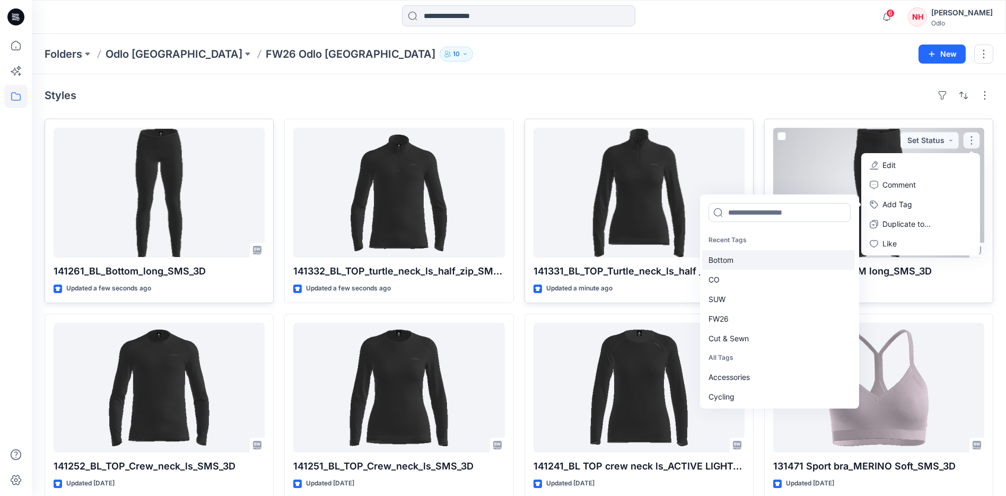
click at [730, 259] on div "Bottom" at bounding box center [778, 260] width 153 height 20
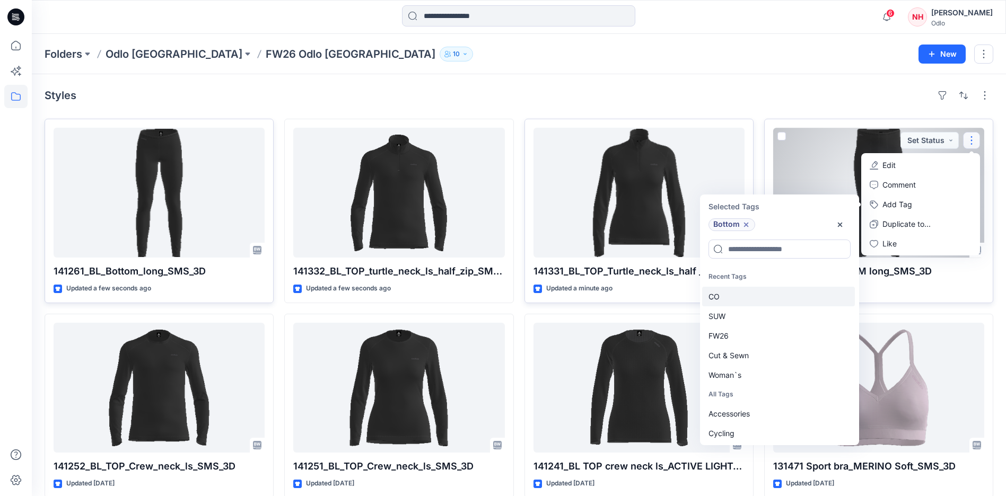
click at [748, 302] on div "CO" at bounding box center [778, 297] width 153 height 20
click at [752, 305] on div "SUW" at bounding box center [778, 297] width 153 height 20
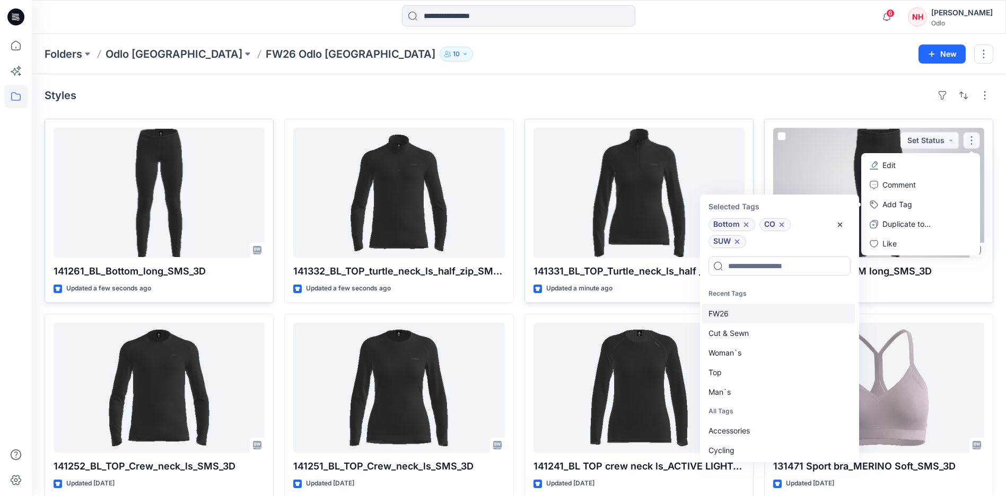
click at [753, 317] on div "FW26" at bounding box center [778, 314] width 153 height 20
click at [757, 314] on div "Cut & Sewn" at bounding box center [778, 314] width 153 height 20
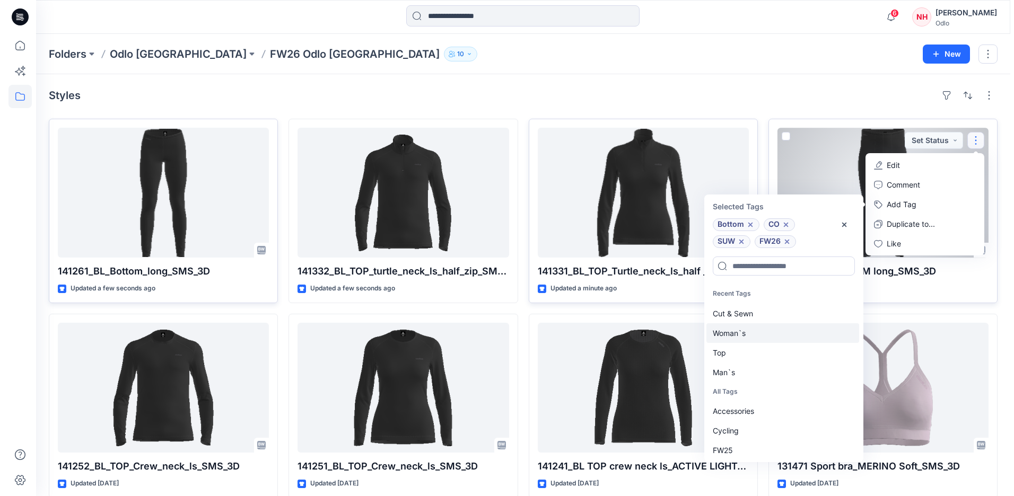
scroll to position [8, 0]
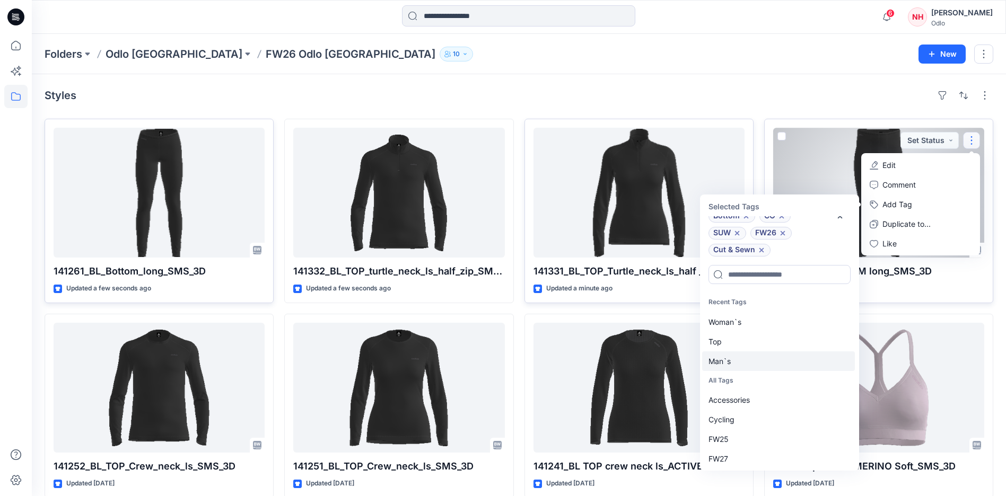
click at [750, 363] on div "Man`s" at bounding box center [778, 362] width 153 height 20
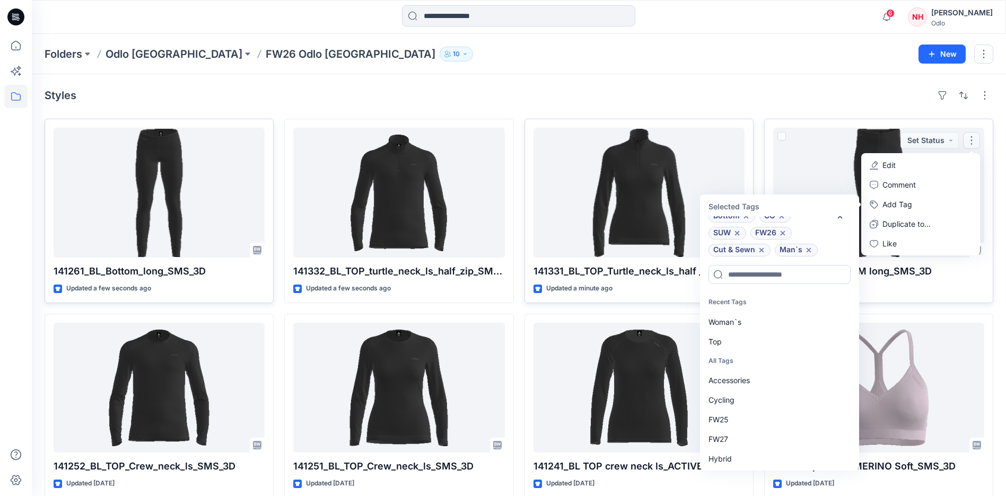
click at [812, 86] on div "Styles 141261_BL_Bottom_long_SMS_3D Updated a few seconds ago 141252_BL_TOP_Cre…" at bounding box center [519, 409] width 974 height 670
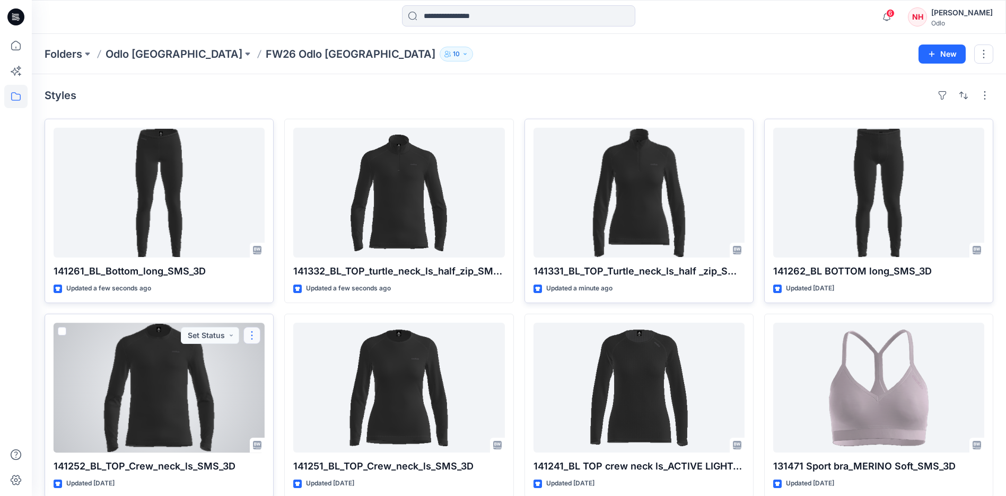
click at [256, 336] on button "button" at bounding box center [251, 335] width 17 height 17
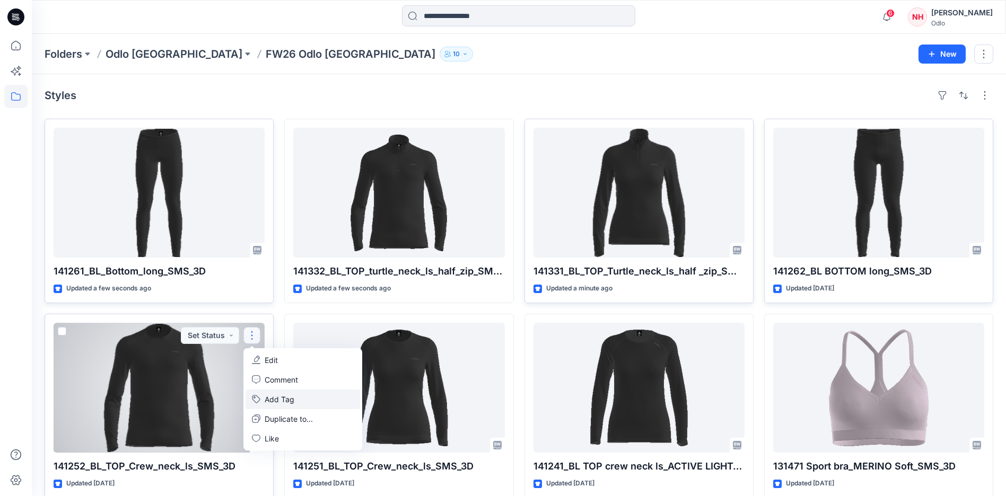
click at [301, 396] on button "Add Tag" at bounding box center [302, 400] width 115 height 20
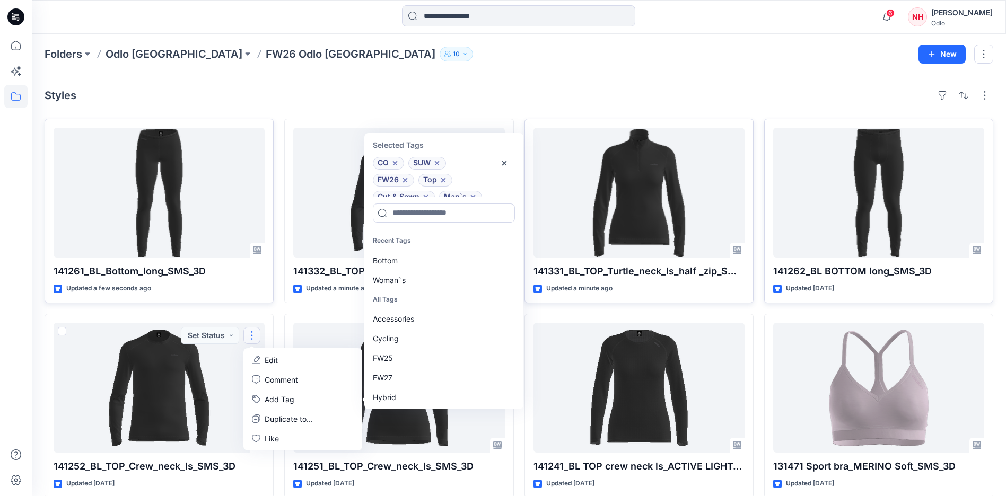
click at [427, 76] on div "Styles 141261_BL_Bottom_long_SMS_3D Updated a few seconds ago 141252_BL_TOP_Cre…" at bounding box center [519, 409] width 974 height 670
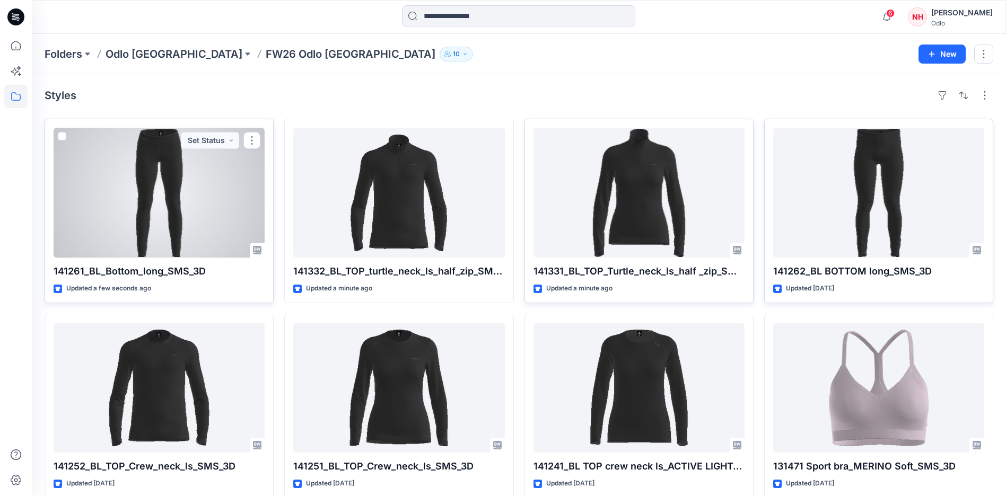
click at [164, 183] on div at bounding box center [159, 193] width 211 height 130
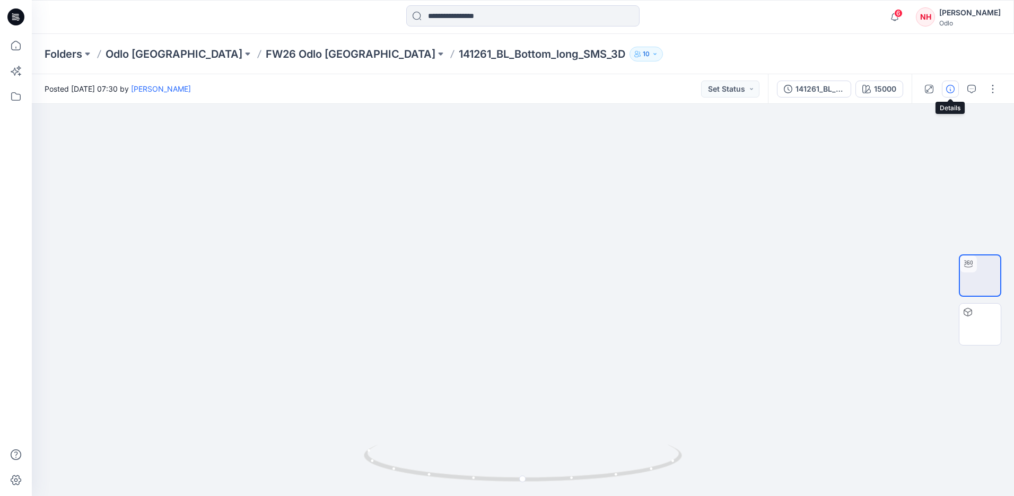
click at [950, 93] on icon "button" at bounding box center [950, 89] width 8 height 8
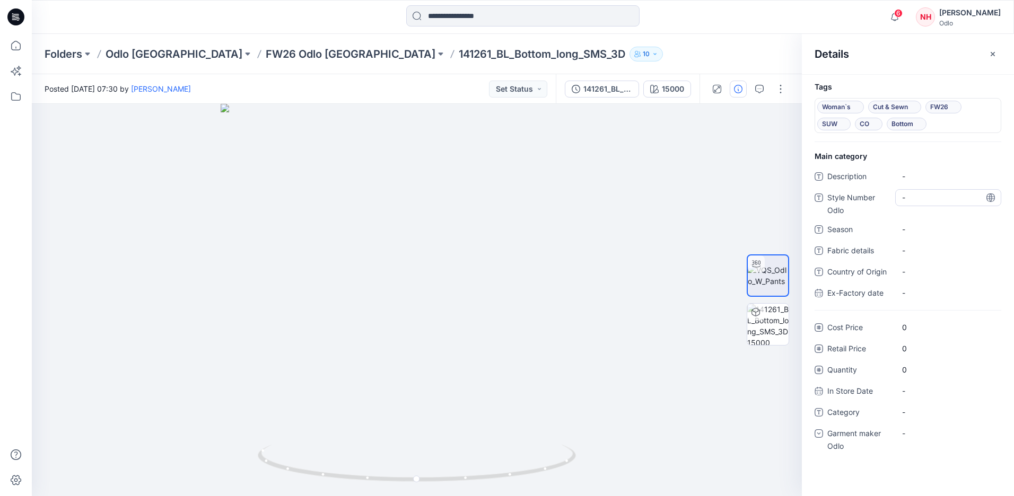
click at [930, 191] on div "-" at bounding box center [948, 197] width 106 height 17
type textarea "******"
click at [953, 235] on div "-" at bounding box center [948, 229] width 106 height 17
type textarea "****"
click at [946, 407] on span "-" at bounding box center [948, 412] width 92 height 11
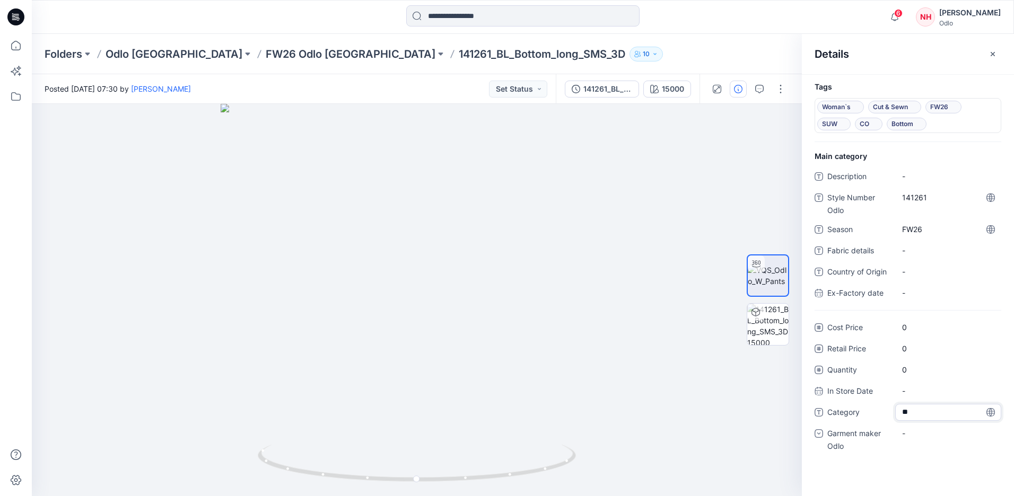
type textarea "***"
click at [914, 431] on div "-" at bounding box center [910, 433] width 16 height 11
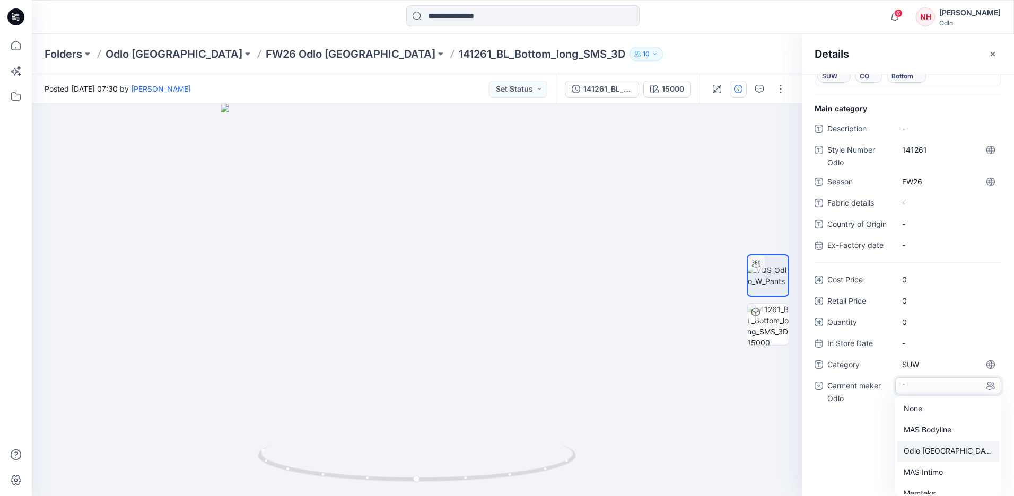
click at [949, 454] on div "Odlo [GEOGRAPHIC_DATA]" at bounding box center [948, 451] width 102 height 21
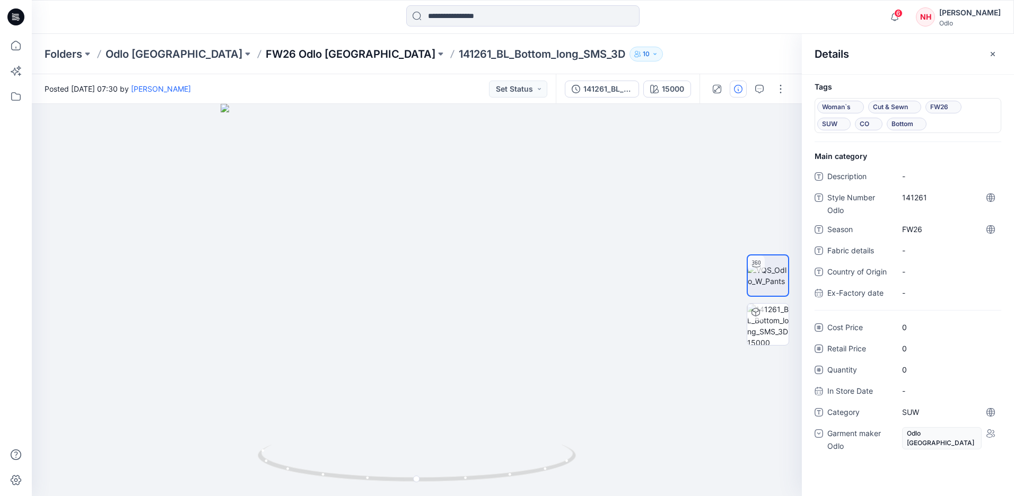
click at [267, 58] on p "FW26 Odlo [GEOGRAPHIC_DATA]" at bounding box center [351, 54] width 170 height 15
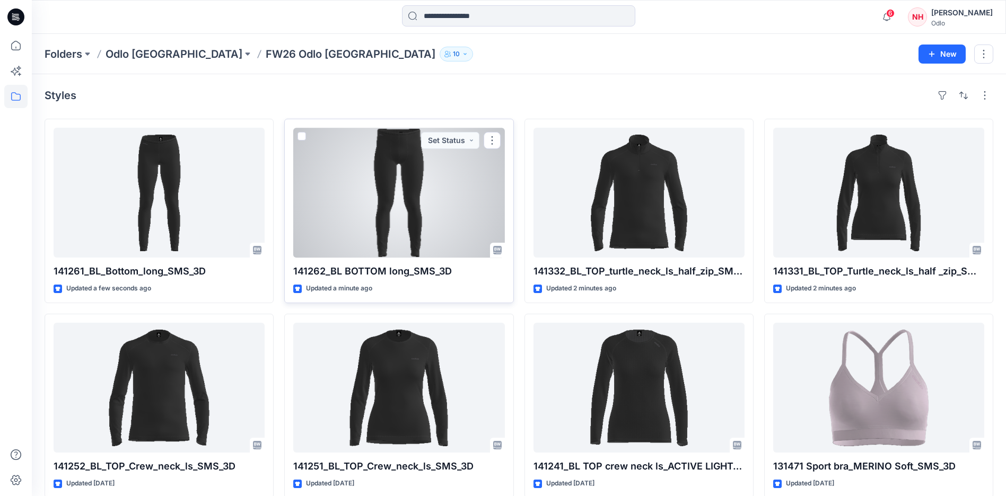
click at [449, 190] on div at bounding box center [398, 193] width 211 height 130
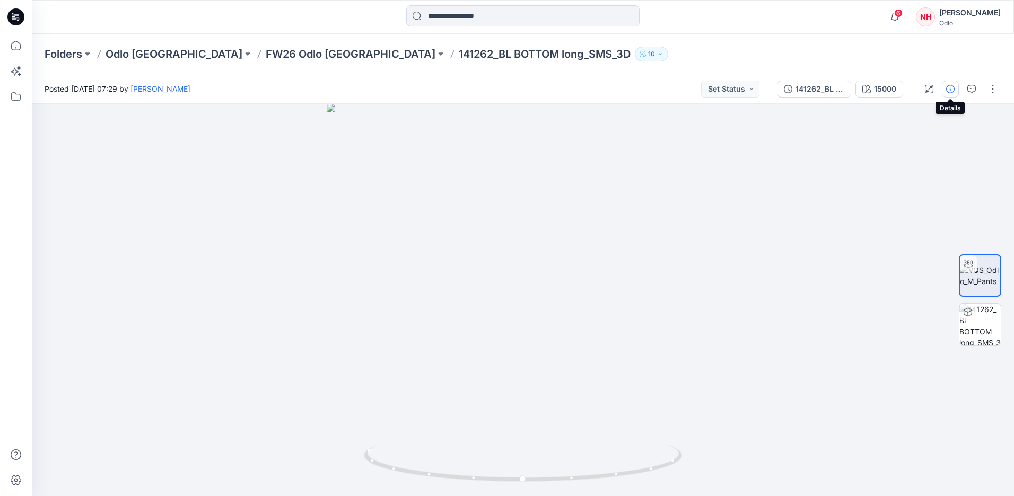
click at [954, 91] on icon "button" at bounding box center [950, 89] width 8 height 8
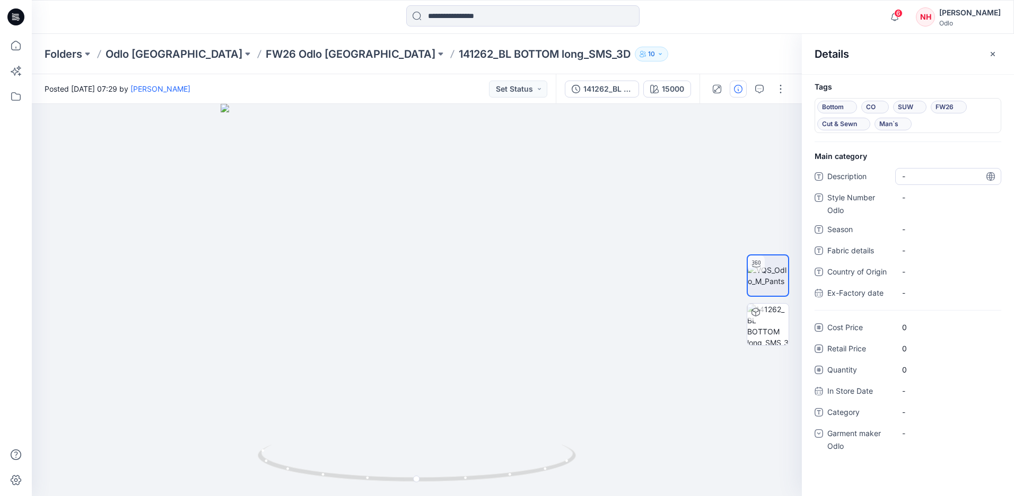
click at [927, 171] on span "-" at bounding box center [948, 176] width 92 height 11
click at [937, 199] on Odlo "-" at bounding box center [948, 197] width 92 height 11
type textarea "******"
click at [920, 221] on div "-" at bounding box center [948, 229] width 106 height 17
type textarea "****"
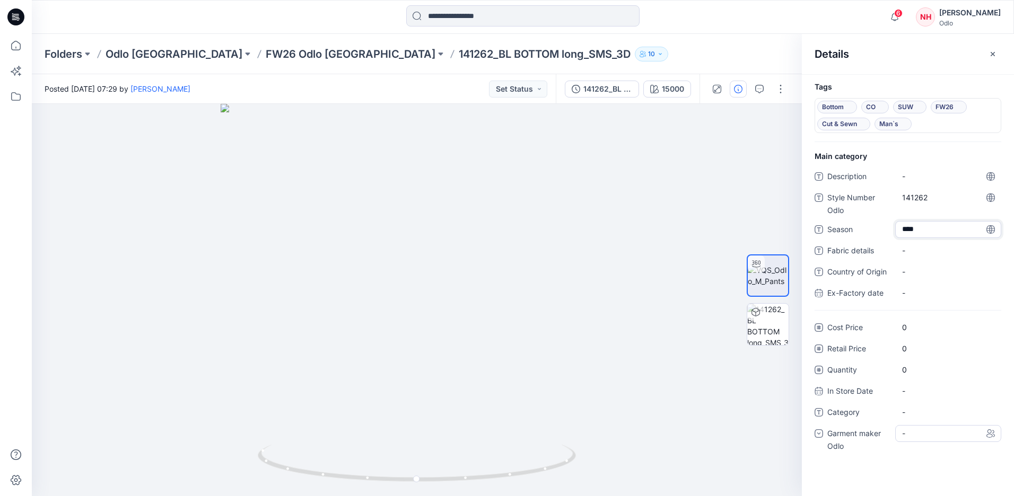
click at [907, 438] on div "-" at bounding box center [910, 433] width 16 height 11
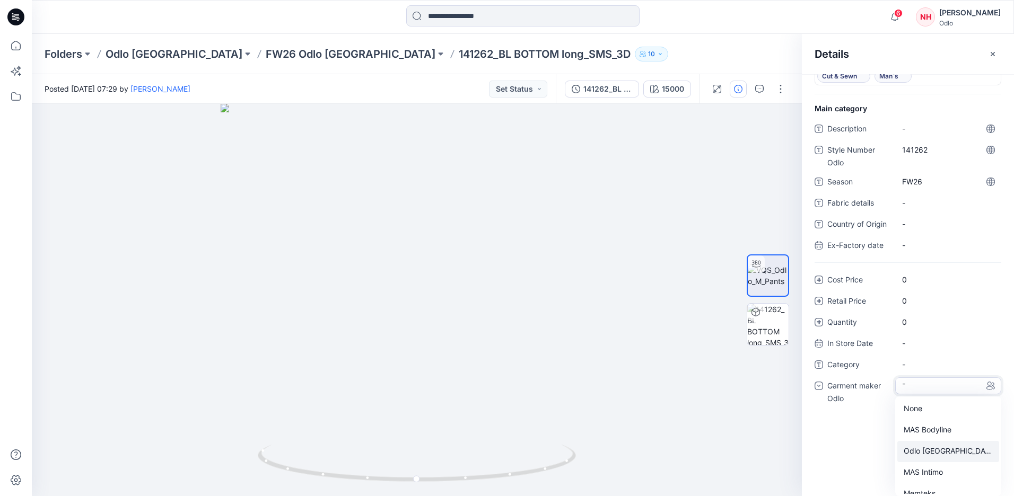
click at [936, 449] on div "Odlo [GEOGRAPHIC_DATA]" at bounding box center [948, 451] width 102 height 21
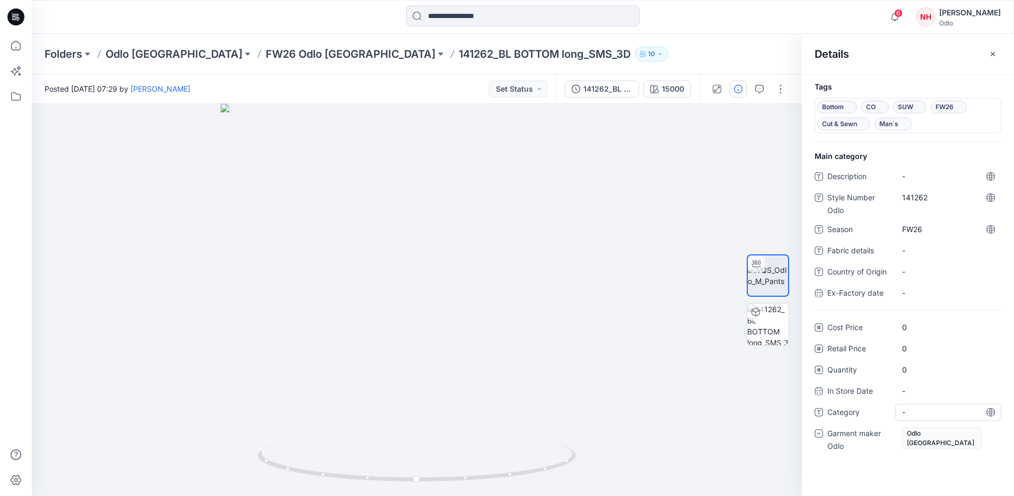
click at [924, 416] on span "-" at bounding box center [948, 412] width 92 height 11
type textarea "***"
click at [878, 456] on div "Cost Price 0 Retail Price 0 Quantity 0 In Store Date - Category SUW Garment mak…" at bounding box center [907, 392] width 187 height 146
click at [683, 181] on div at bounding box center [417, 300] width 770 height 392
drag, startPoint x: 995, startPoint y: 56, endPoint x: 979, endPoint y: 62, distance: 16.8
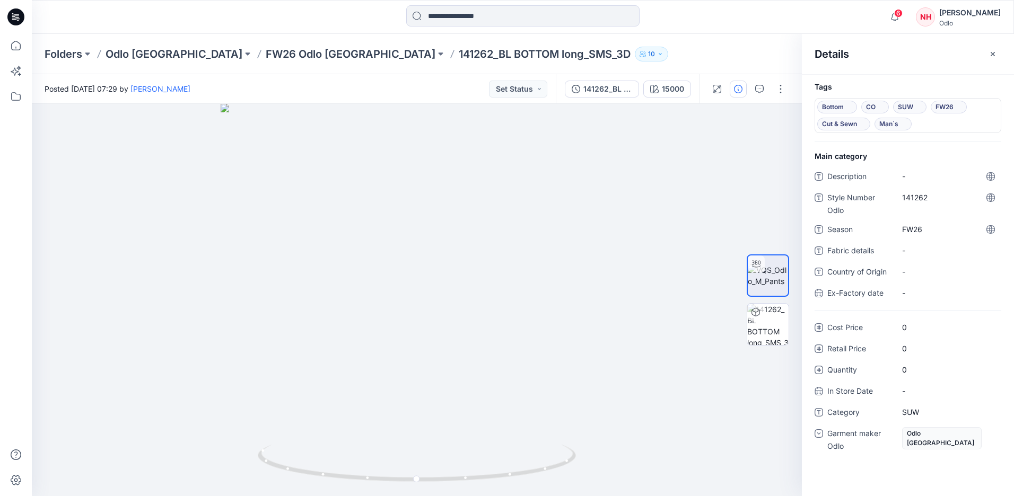
click at [993, 58] on icon "button" at bounding box center [992, 54] width 8 height 8
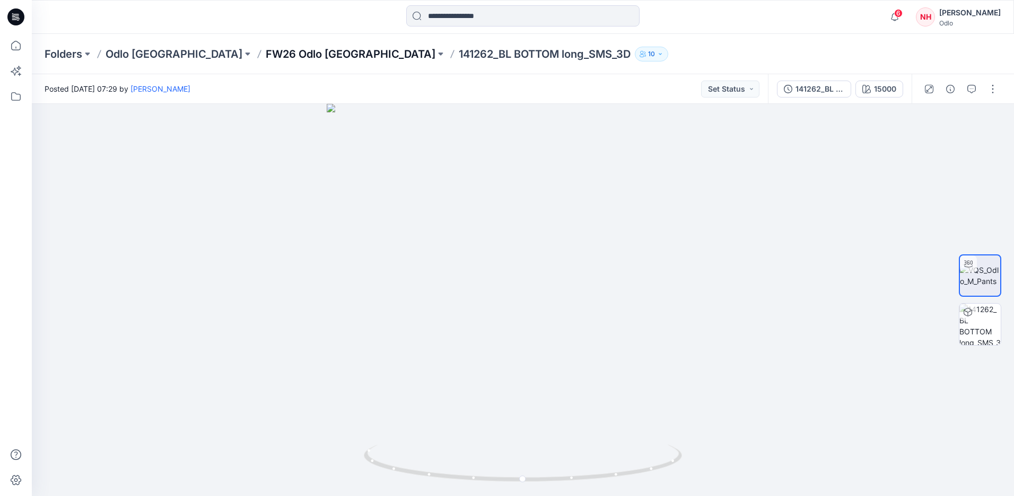
click at [266, 47] on p "FW26 Odlo [GEOGRAPHIC_DATA]" at bounding box center [351, 54] width 170 height 15
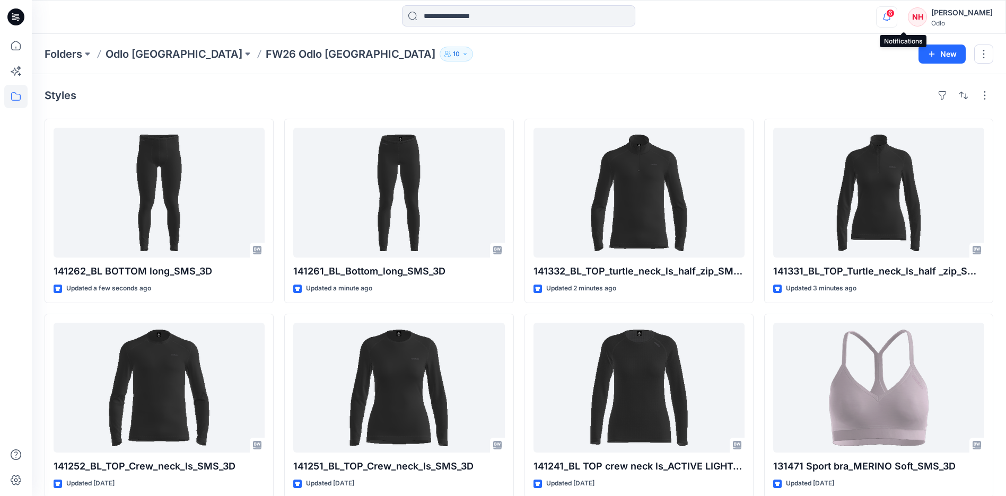
click at [897, 16] on icon "button" at bounding box center [886, 16] width 20 height 21
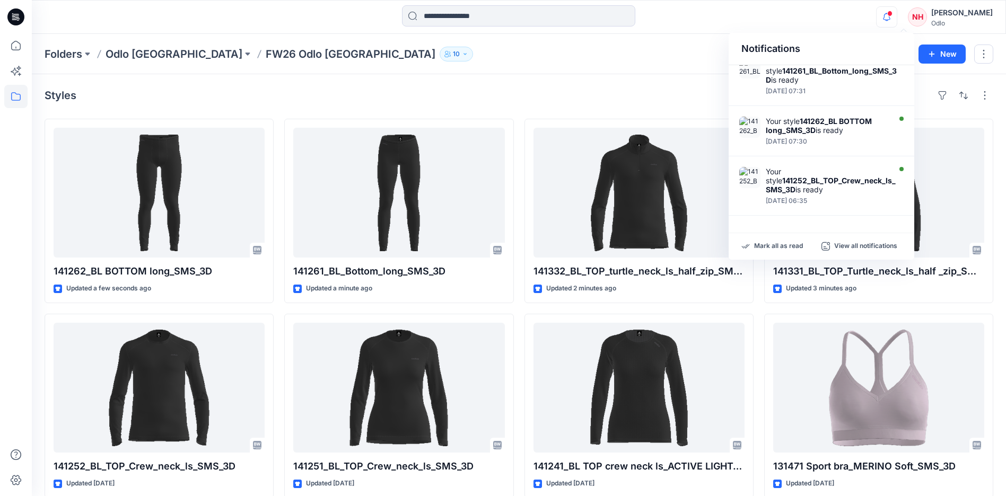
scroll to position [159, 0]
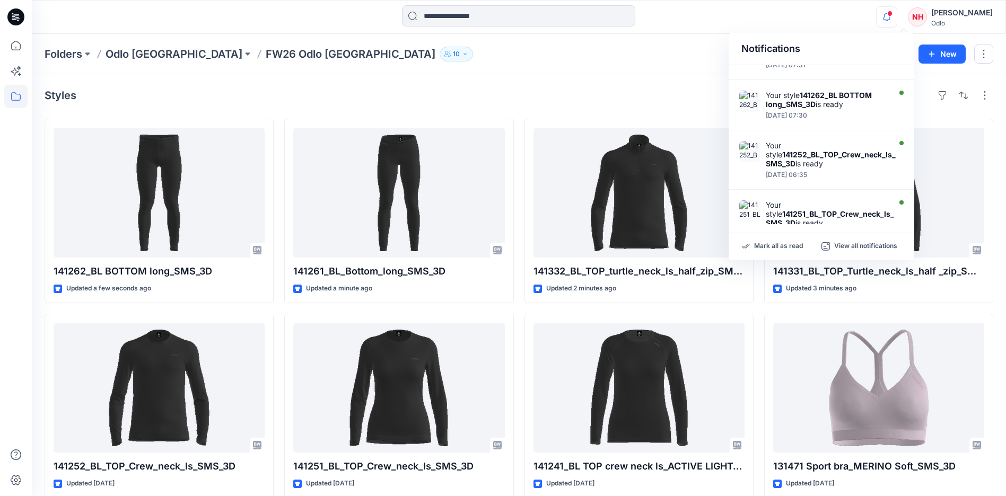
click at [623, 57] on div "Folders Odlo [GEOGRAPHIC_DATA] FW26 Odlo [GEOGRAPHIC_DATA] 10" at bounding box center [478, 54] width 866 height 15
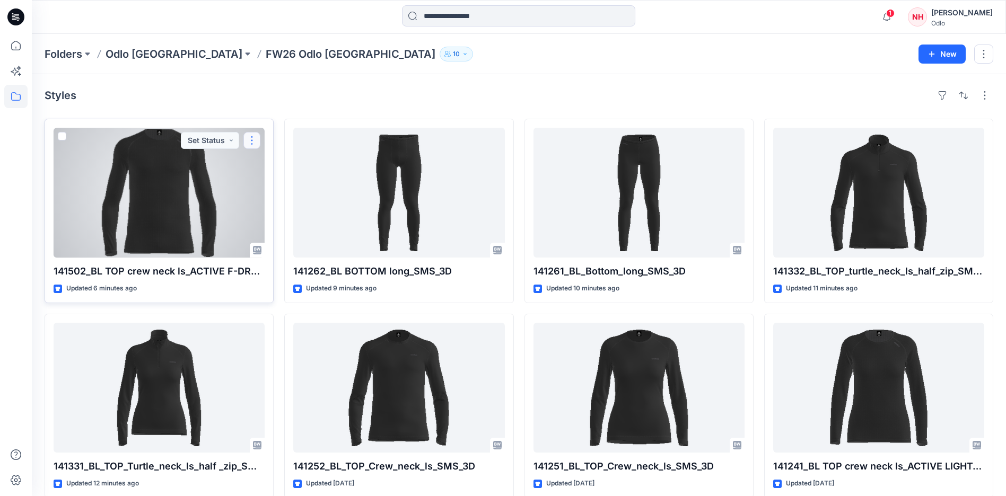
click at [253, 144] on button "button" at bounding box center [251, 140] width 17 height 17
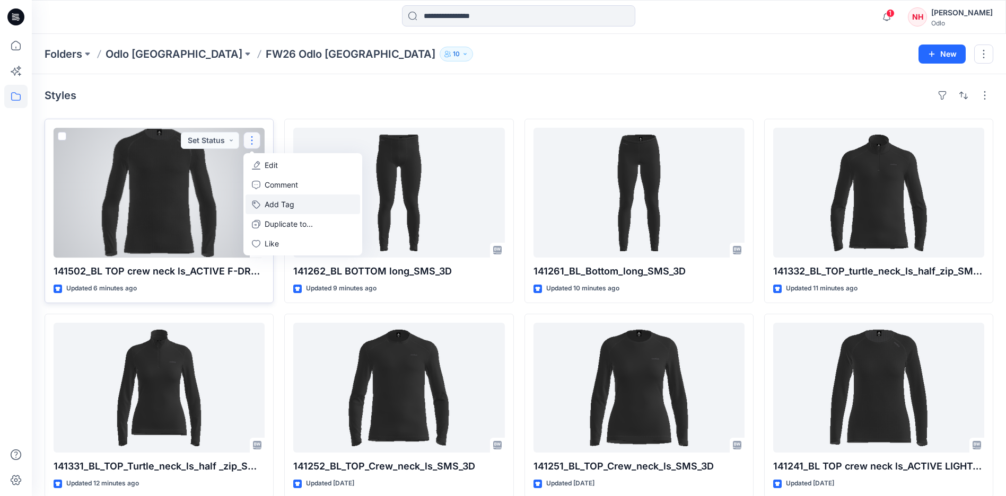
click at [308, 206] on button "Add Tag" at bounding box center [302, 205] width 115 height 20
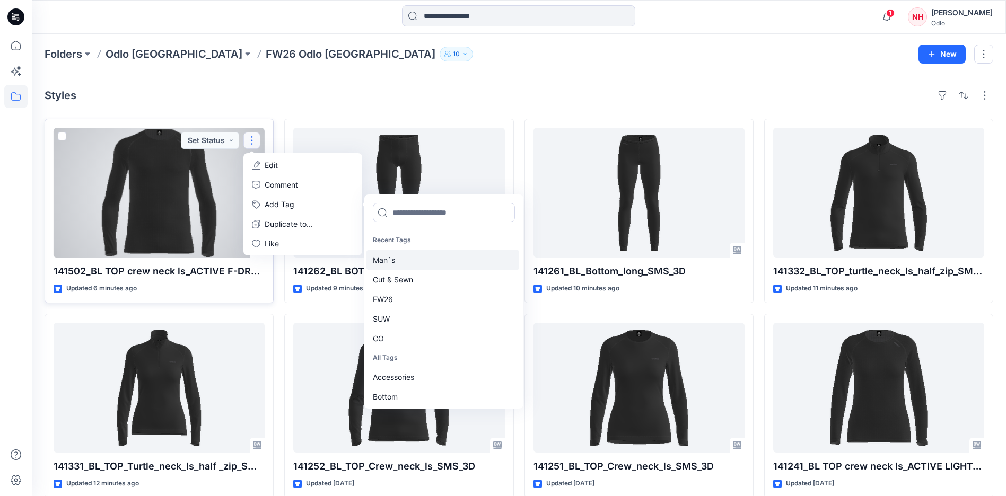
click at [414, 258] on div "Man`s" at bounding box center [442, 260] width 153 height 20
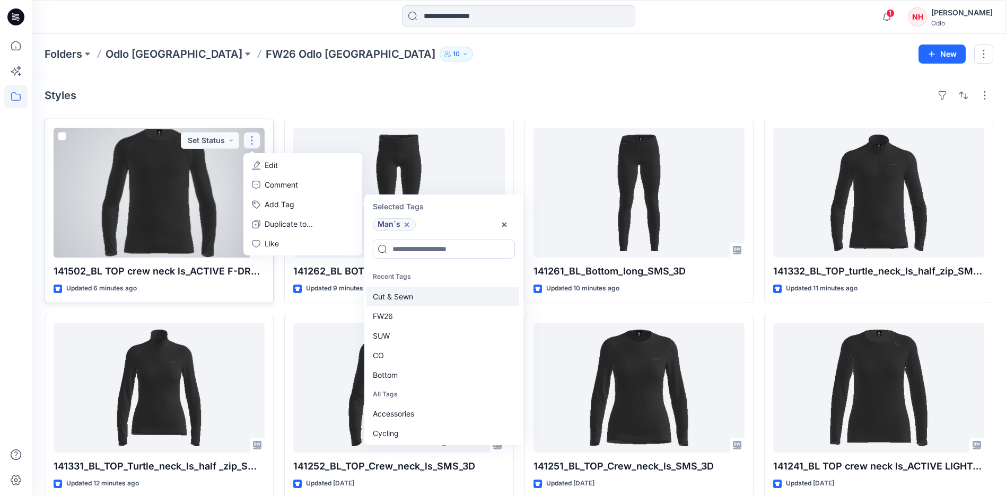
click at [419, 288] on div "Cut & Sewn" at bounding box center [442, 297] width 153 height 20
click at [422, 301] on div "FW26" at bounding box center [442, 297] width 153 height 20
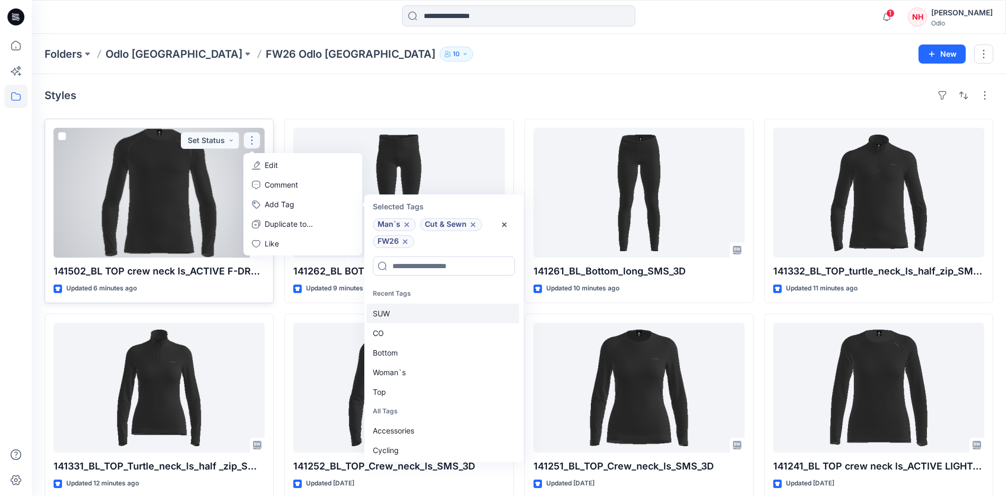
click at [421, 312] on div "SUW" at bounding box center [442, 314] width 153 height 20
click at [422, 320] on div "CO" at bounding box center [442, 314] width 153 height 20
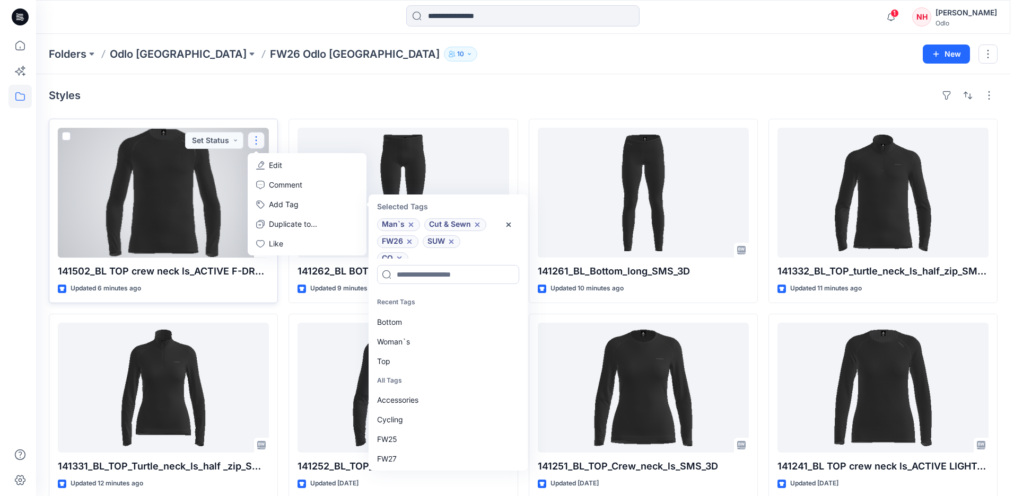
scroll to position [8, 0]
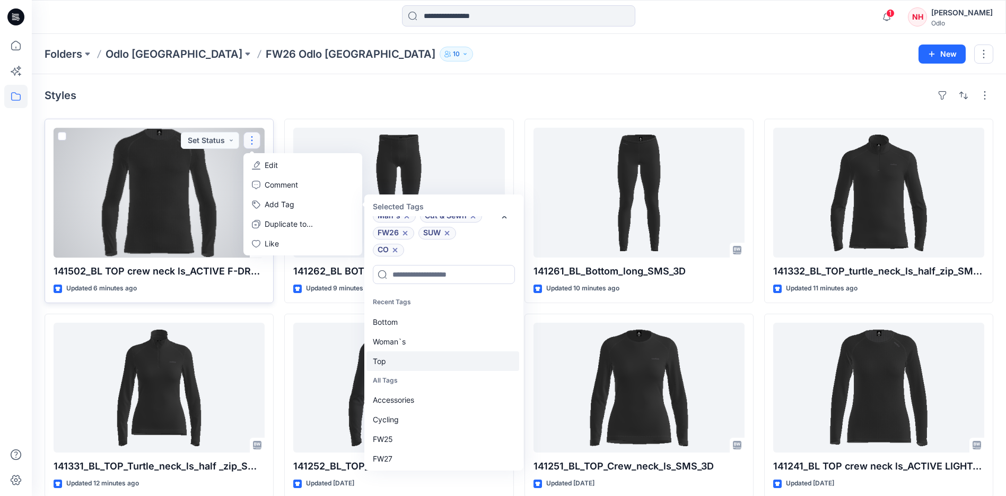
click at [419, 357] on div "Top" at bounding box center [442, 362] width 153 height 20
click at [169, 180] on div at bounding box center [159, 193] width 211 height 130
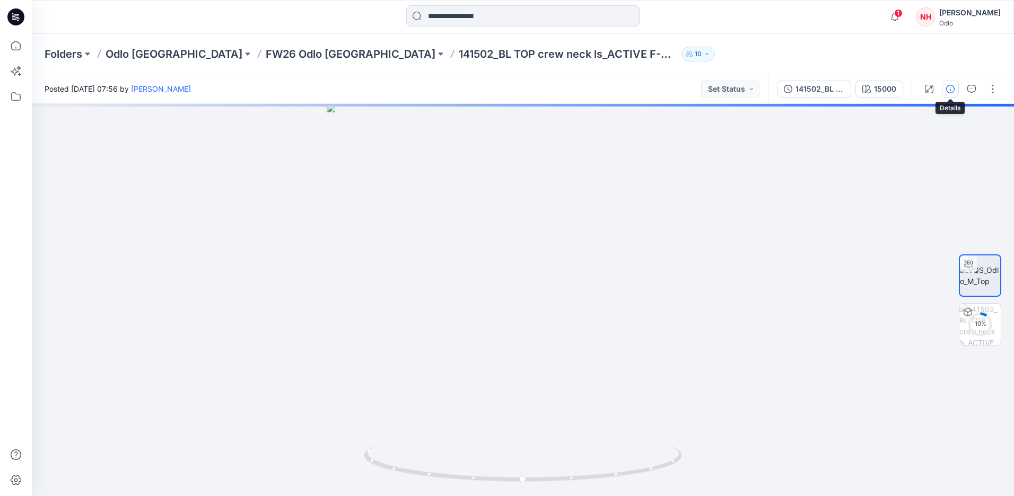
click at [946, 91] on icon "button" at bounding box center [950, 89] width 8 height 8
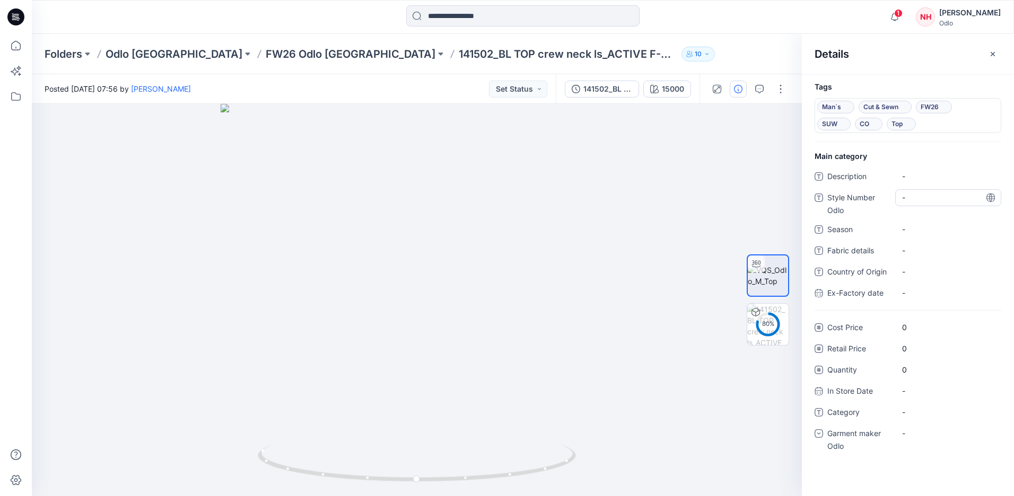
click at [927, 201] on Odlo "-" at bounding box center [948, 197] width 92 height 11
type textarea "******"
click at [924, 230] on span "-" at bounding box center [948, 229] width 92 height 11
type textarea "****"
click at [914, 440] on div "-" at bounding box center [948, 433] width 106 height 17
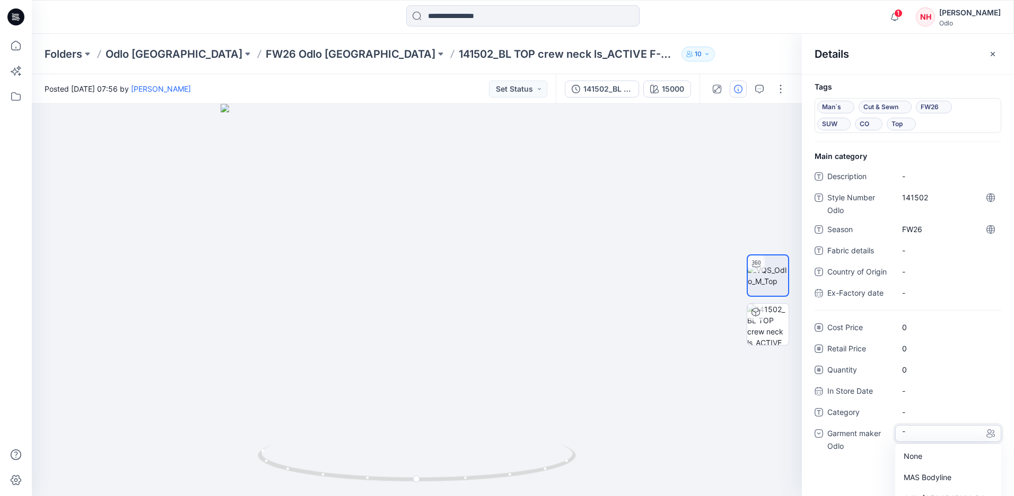
scroll to position [48, 0]
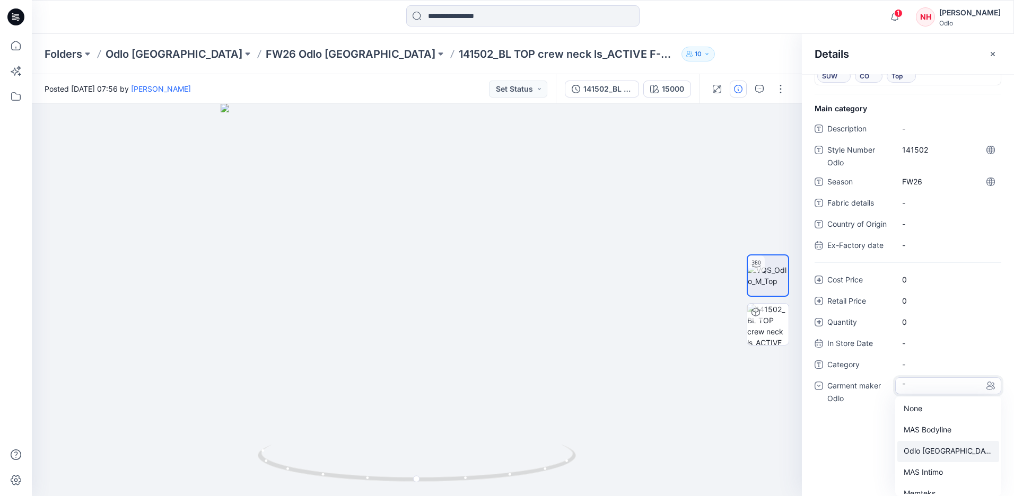
click at [923, 453] on div "Odlo [GEOGRAPHIC_DATA]" at bounding box center [948, 451] width 102 height 21
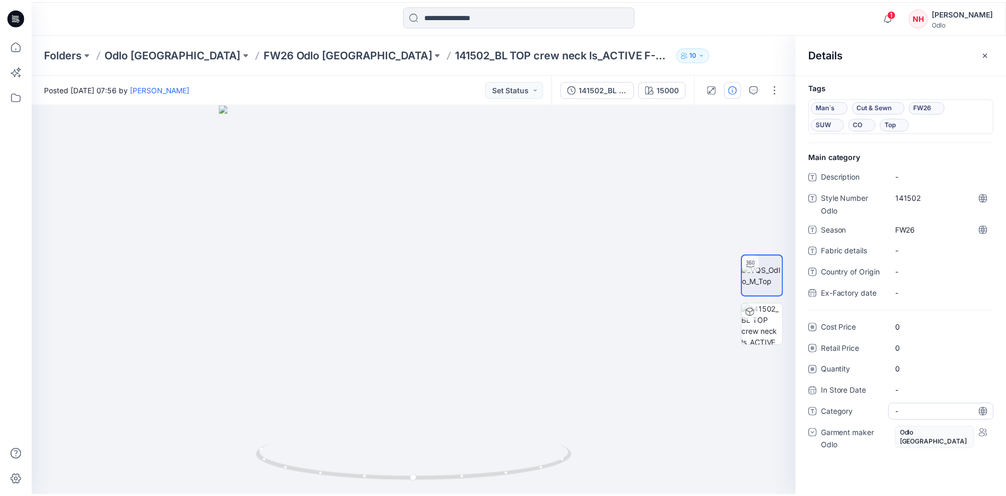
scroll to position [0, 0]
click at [926, 414] on span "-" at bounding box center [948, 412] width 92 height 11
type textarea "***"
click at [847, 479] on div "Tags Man`s Cut & Sewn FW26 SUW CO Top Main category Description - Style Number …" at bounding box center [908, 285] width 212 height 422
click at [996, 50] on icon "button" at bounding box center [992, 54] width 8 height 8
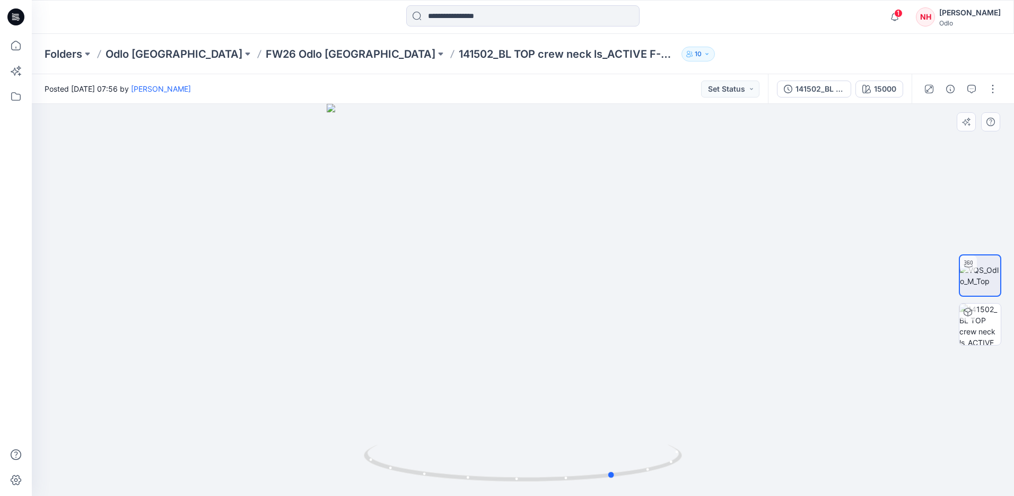
drag, startPoint x: 756, startPoint y: 305, endPoint x: 848, endPoint y: 308, distance: 91.8
click at [848, 308] on div at bounding box center [523, 300] width 982 height 392
drag, startPoint x: 504, startPoint y: 312, endPoint x: 588, endPoint y: 319, distance: 84.1
click at [588, 319] on div at bounding box center [523, 300] width 982 height 392
drag, startPoint x: 537, startPoint y: 332, endPoint x: 624, endPoint y: 332, distance: 87.5
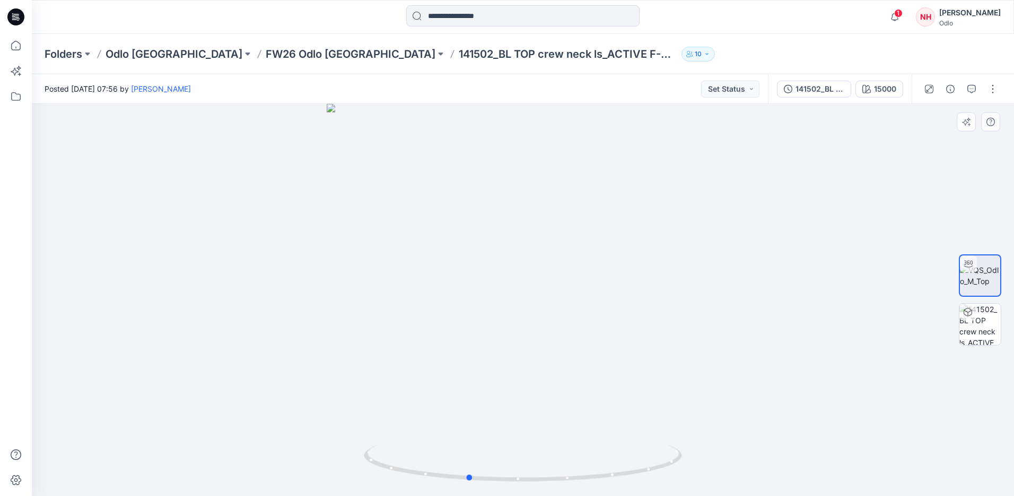
click at [624, 332] on div at bounding box center [523, 300] width 982 height 392
drag, startPoint x: 477, startPoint y: 318, endPoint x: 612, endPoint y: 322, distance: 135.3
click at [612, 322] on div at bounding box center [523, 300] width 982 height 392
click at [266, 56] on p "FW26 Odlo [GEOGRAPHIC_DATA]" at bounding box center [351, 54] width 170 height 15
